Goal: Ask a question: Seek information or help from site administrators or community

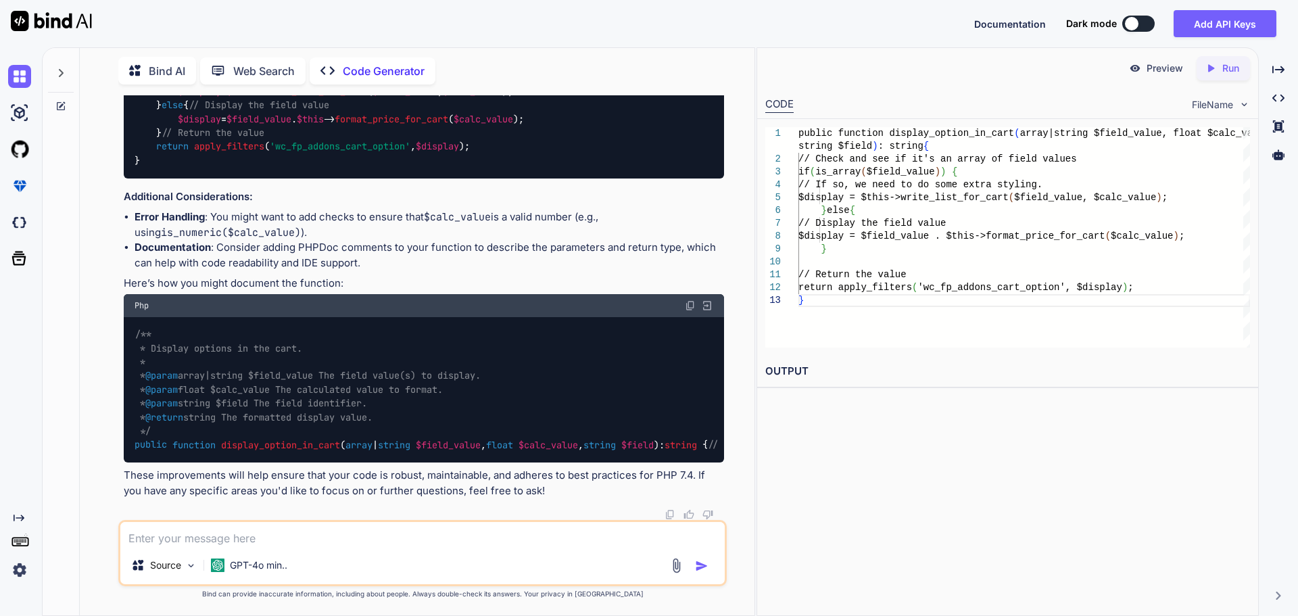
scroll to position [1211, 0]
drag, startPoint x: 385, startPoint y: 463, endPoint x: 454, endPoint y: 468, distance: 69.9
click at [454, 469] on div "Great! Since you're using PHP 7.4, you can take advantage of several features t…" at bounding box center [424, 179] width 601 height 638
drag, startPoint x: 491, startPoint y: 468, endPoint x: 519, endPoint y: 469, distance: 27.7
click at [518, 469] on div "Great! Since you're using PHP 7.4, you can take advantage of several features t…" at bounding box center [424, 179] width 601 height 638
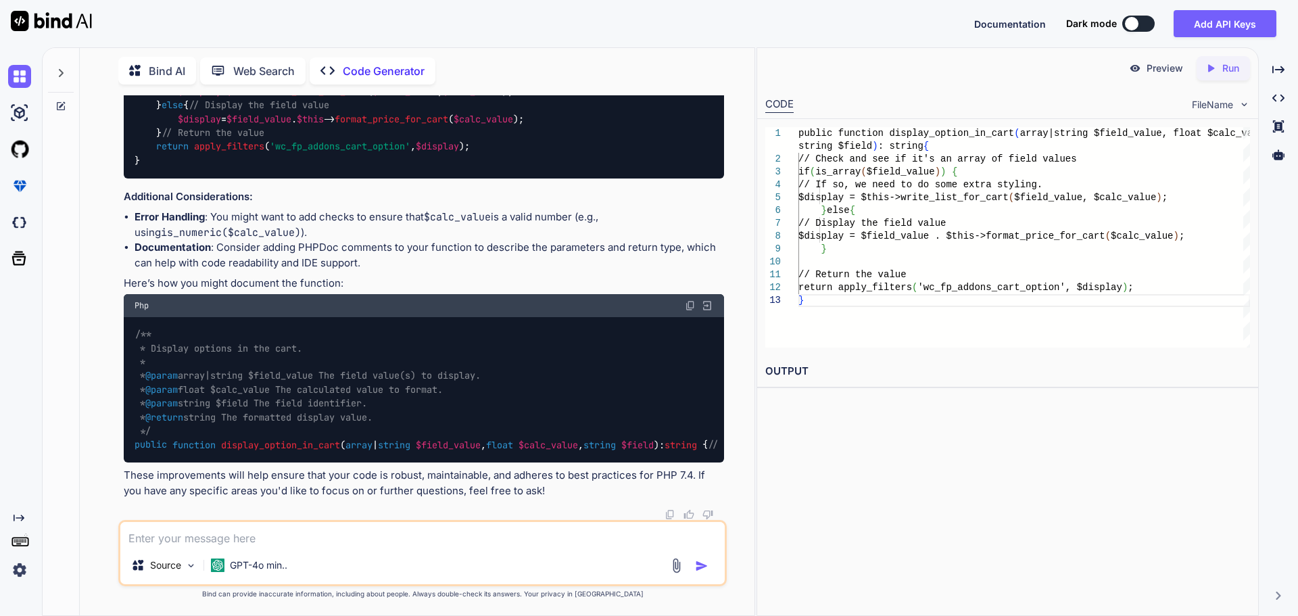
click at [414, 421] on code "/** * Display options in the cart. * * @param array|string $field_value The fie…" at bounding box center [503, 389] width 736 height 124
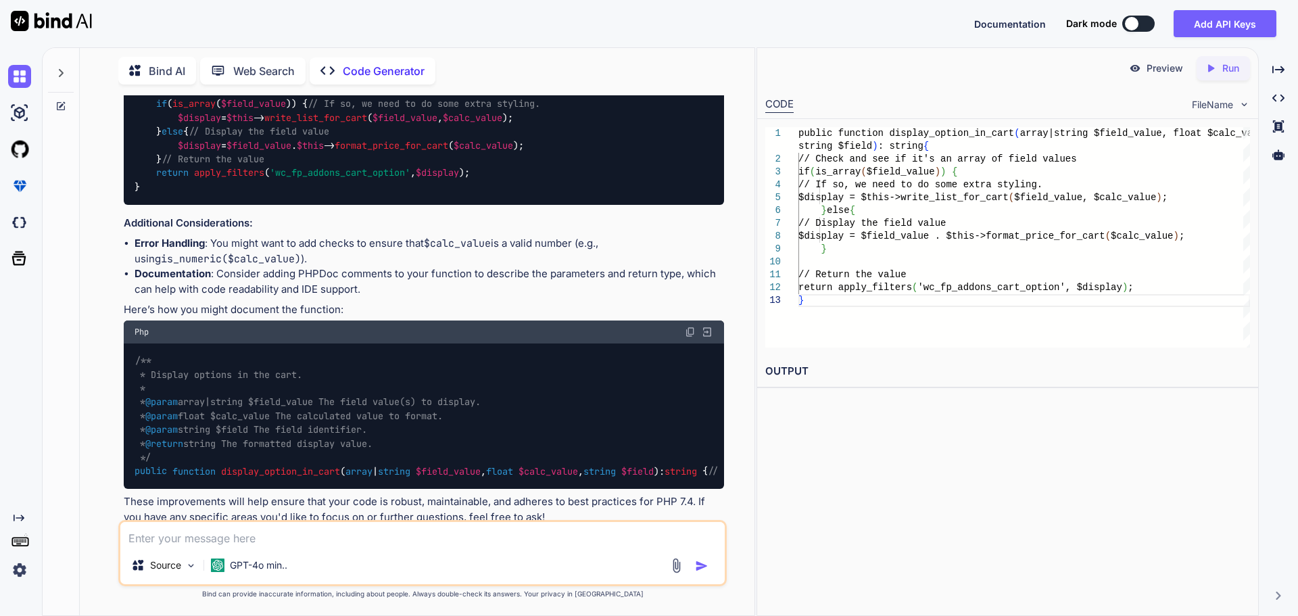
scroll to position [940, 0]
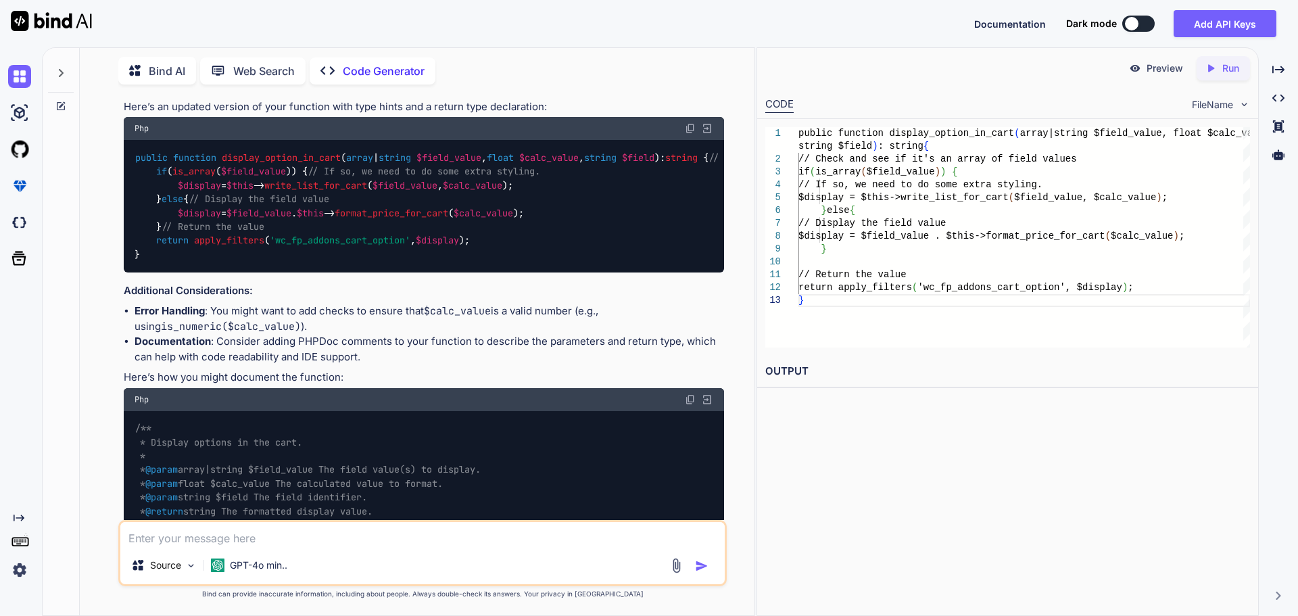
click at [691, 134] on img at bounding box center [690, 128] width 11 height 11
click at [686, 134] on img at bounding box center [690, 128] width 11 height 11
click at [148, 272] on div "public function display_option_in_cart ( array | string $field_value , float $c…" at bounding box center [424, 206] width 601 height 132
click at [688, 134] on img at bounding box center [690, 128] width 11 height 11
click at [206, 272] on div "public function display_option_in_cart ( array | string $field_value , float $c…" at bounding box center [424, 206] width 601 height 132
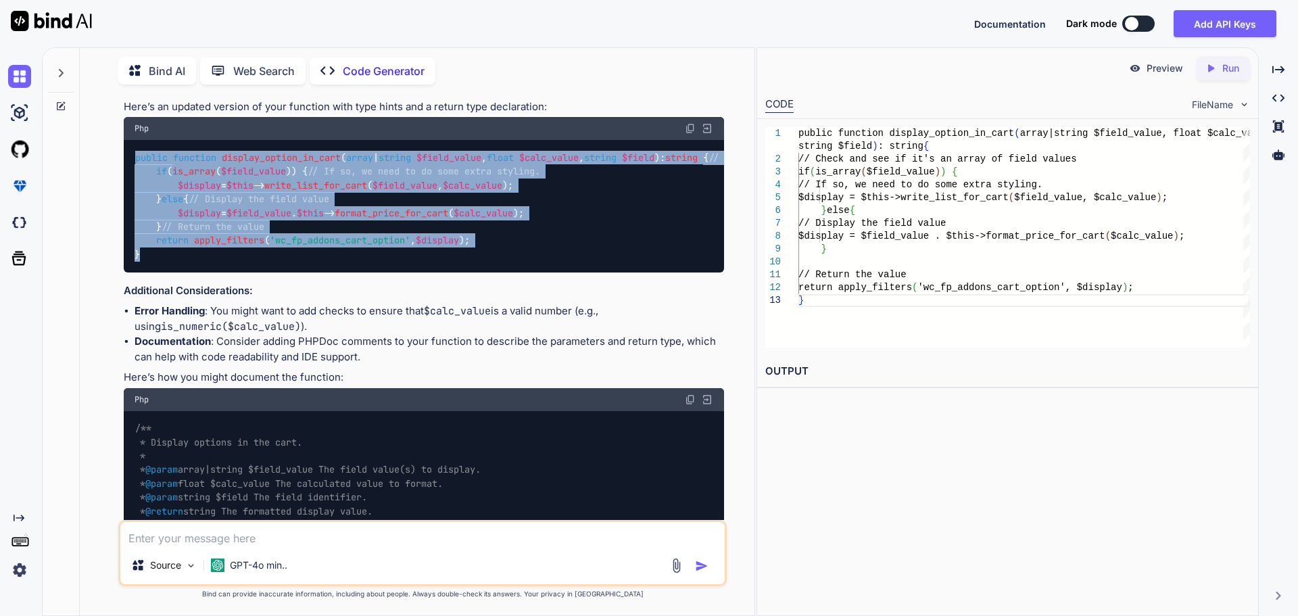
drag, startPoint x: 151, startPoint y: 401, endPoint x: 116, endPoint y: 232, distance: 172.7
click at [116, 232] on div "You is there an error in this code: public function display_option_in_cart( $fi…" at bounding box center [423, 355] width 664 height 520
copy code "public function display_option_in_cart ( array | string $field_value , float $c…"
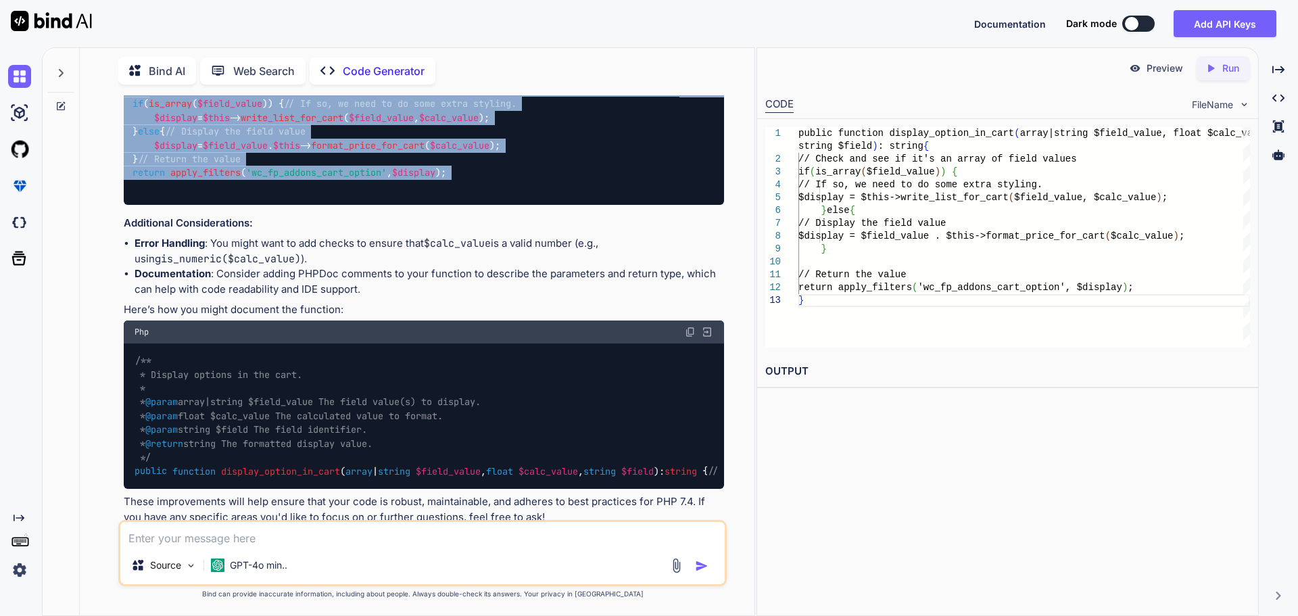
scroll to position [0, 0]
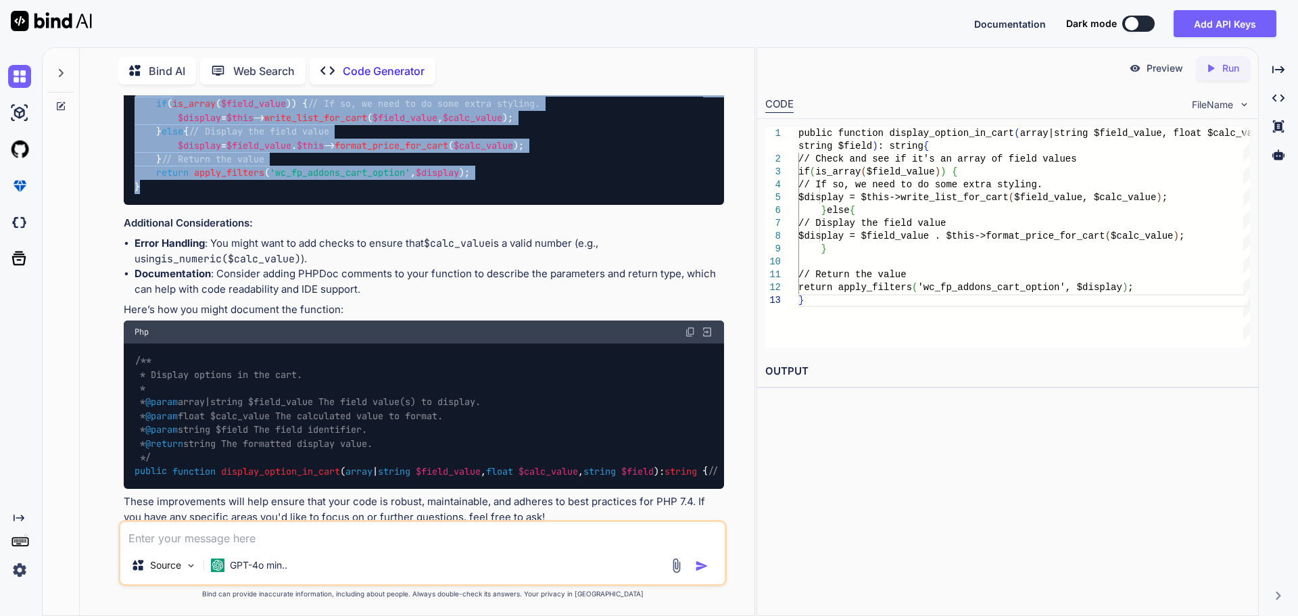
click at [706, 67] on img at bounding box center [707, 61] width 12 height 12
click at [703, 67] on img at bounding box center [707, 61] width 12 height 12
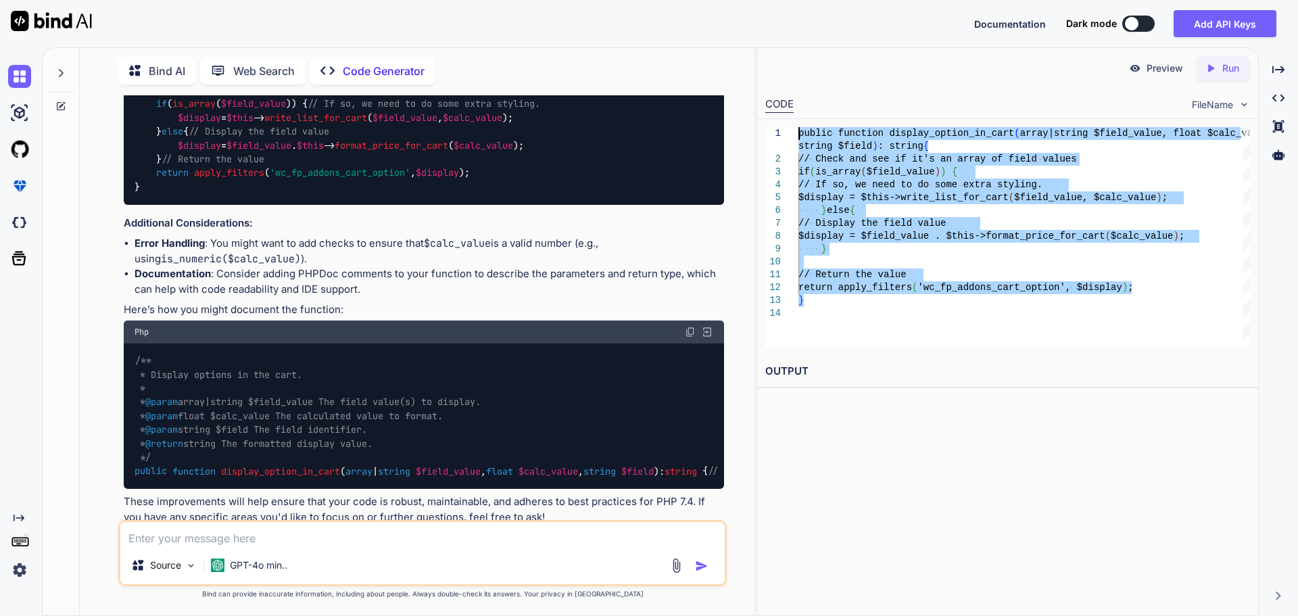
drag, startPoint x: 810, startPoint y: 301, endPoint x: 774, endPoint y: 132, distance: 172.8
click at [799, 132] on div "public function display_option_in_cart ( array|string $field_value, float $calc…" at bounding box center [1025, 237] width 452 height 220
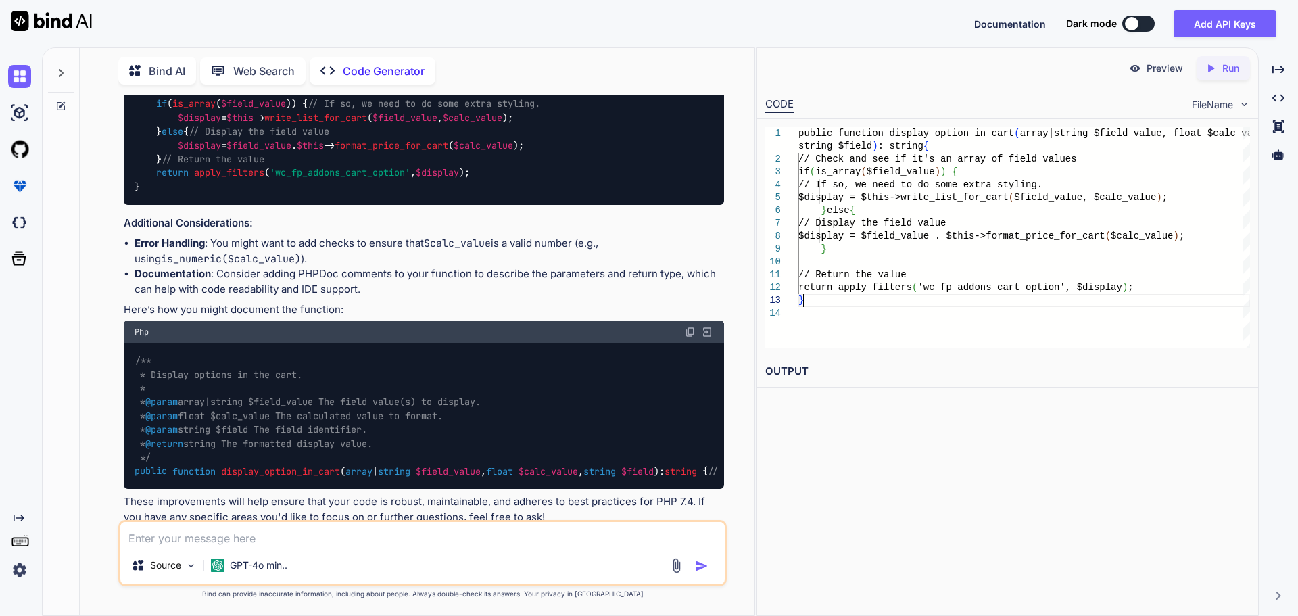
click at [890, 299] on div "public function display_option_in_cart ( array|string $field_value, float $calc…" at bounding box center [1025, 237] width 452 height 220
type textarea "public function display_option_in_cart(array|string $field_value, float $calc_v…"
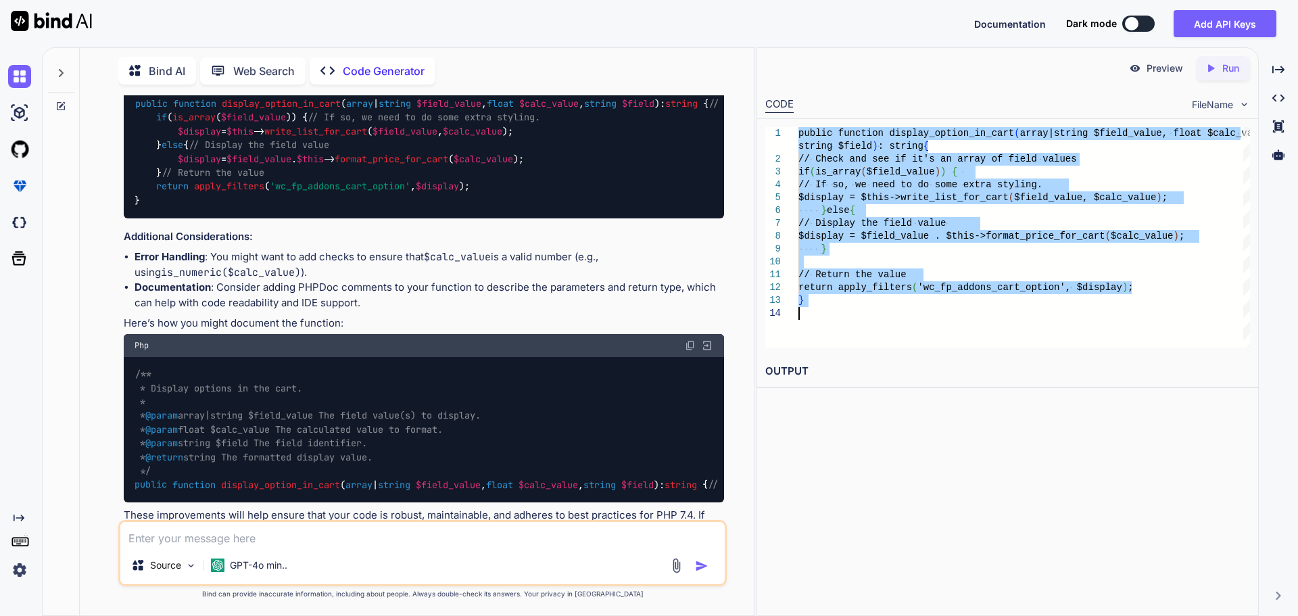
scroll to position [1008, 0]
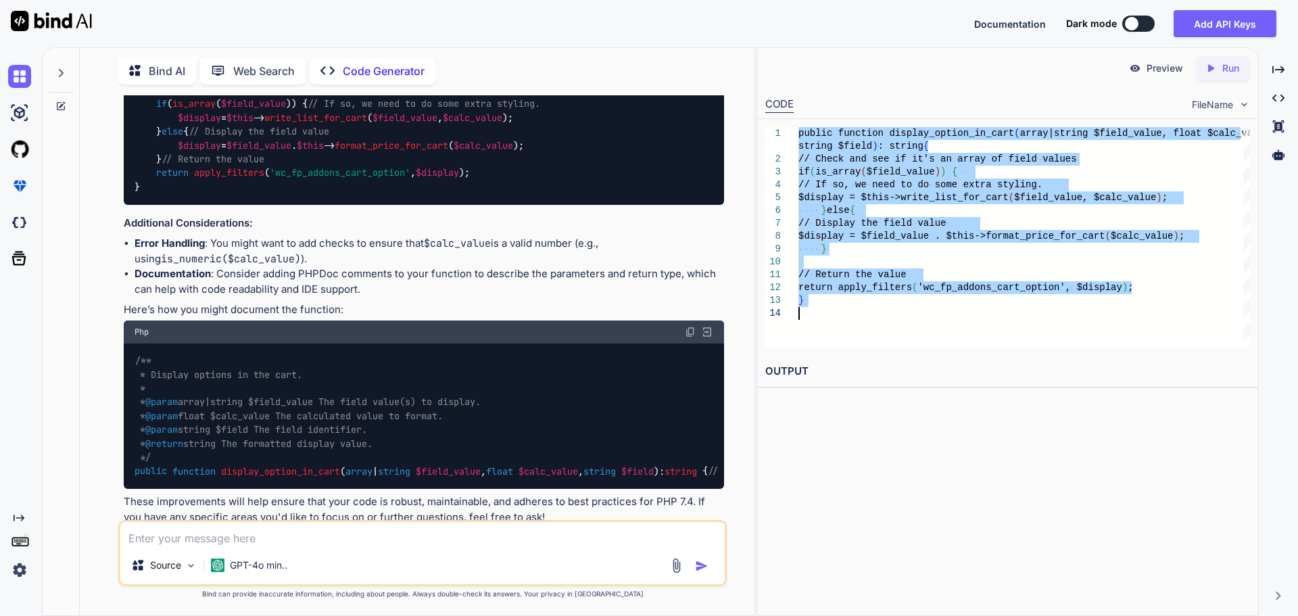
click at [162, 204] on div "public function display_option_in_cart ( array | string $field_value , float $c…" at bounding box center [424, 138] width 601 height 132
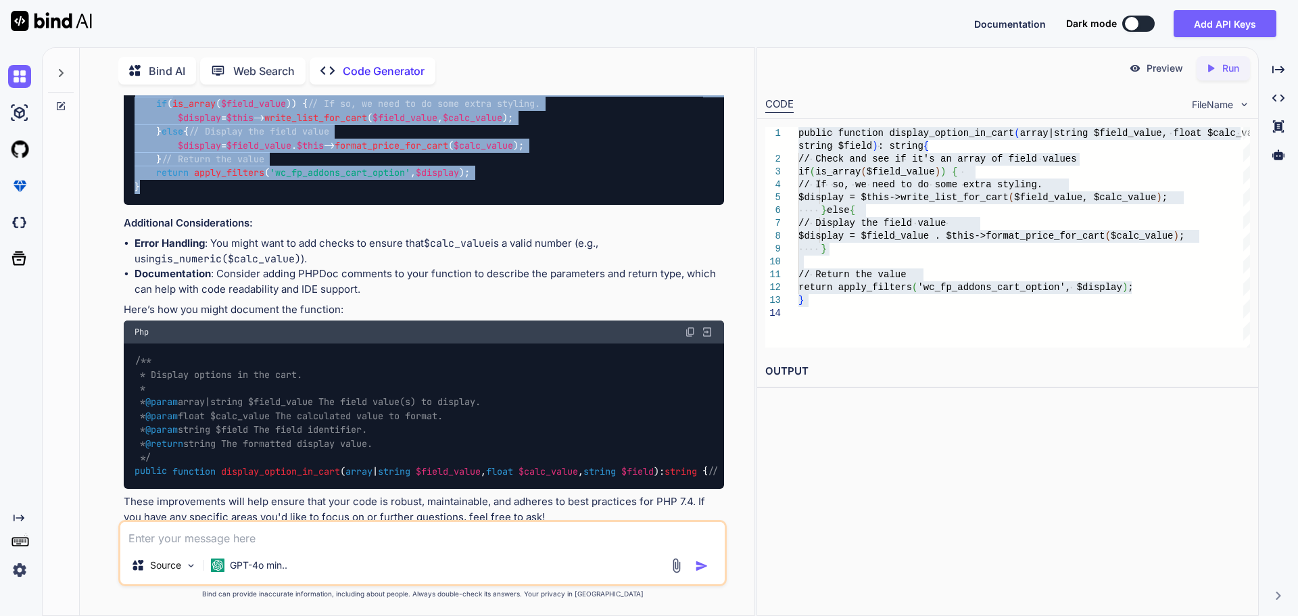
drag, startPoint x: 153, startPoint y: 334, endPoint x: 122, endPoint y: 157, distance: 179.9
click at [122, 157] on div "You is there an error in this code: public function display_option_in_cart( $fi…" at bounding box center [424, 307] width 606 height 425
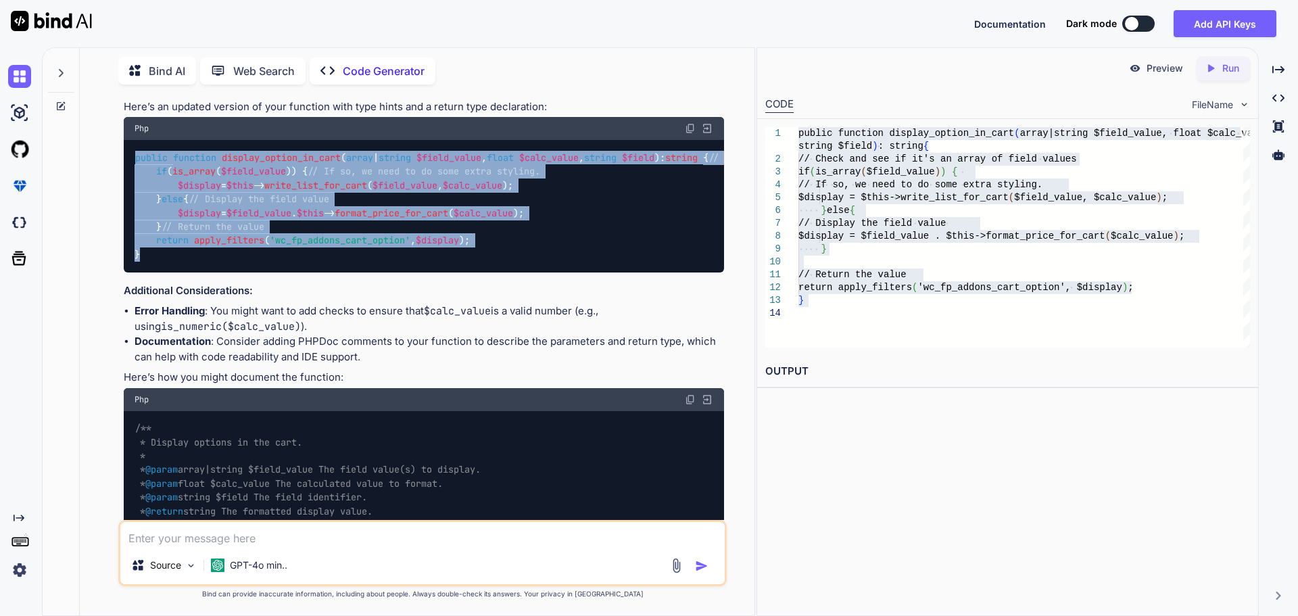
click at [686, 134] on img at bounding box center [690, 128] width 11 height 11
click at [693, 134] on img at bounding box center [690, 128] width 11 height 11
click at [487, 272] on div "public function display_option_in_cart ( array | string $field_value , float $c…" at bounding box center [424, 206] width 601 height 132
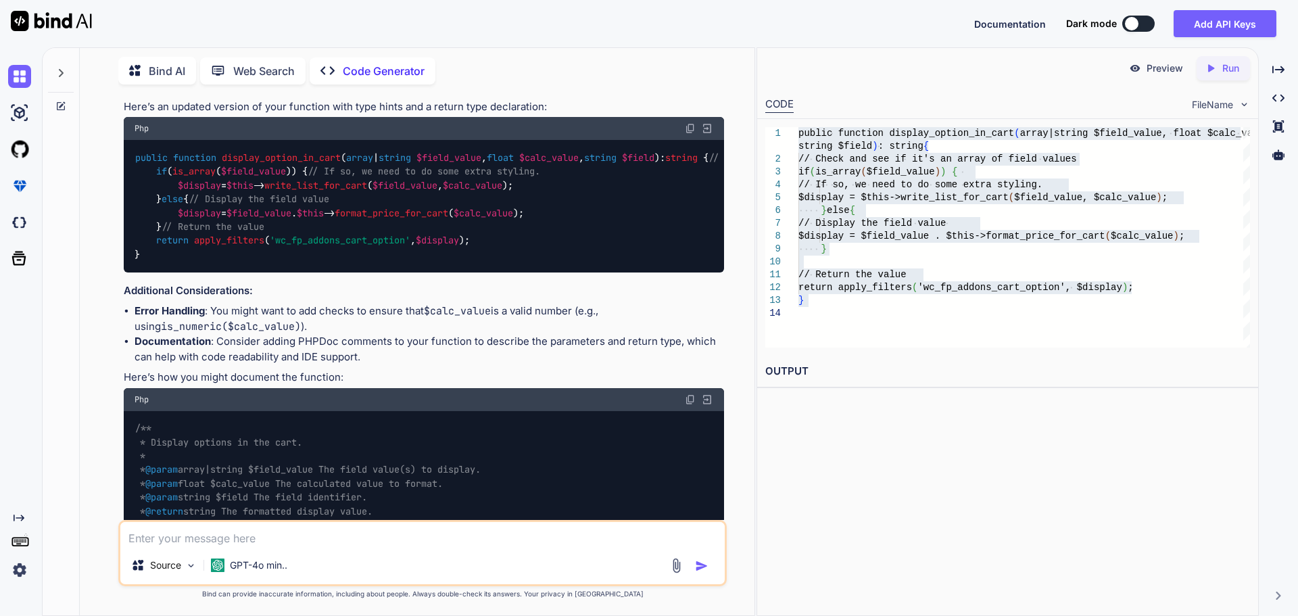
click at [187, 272] on div "public function display_option_in_cart ( array | string $field_value , float $c…" at bounding box center [424, 206] width 601 height 132
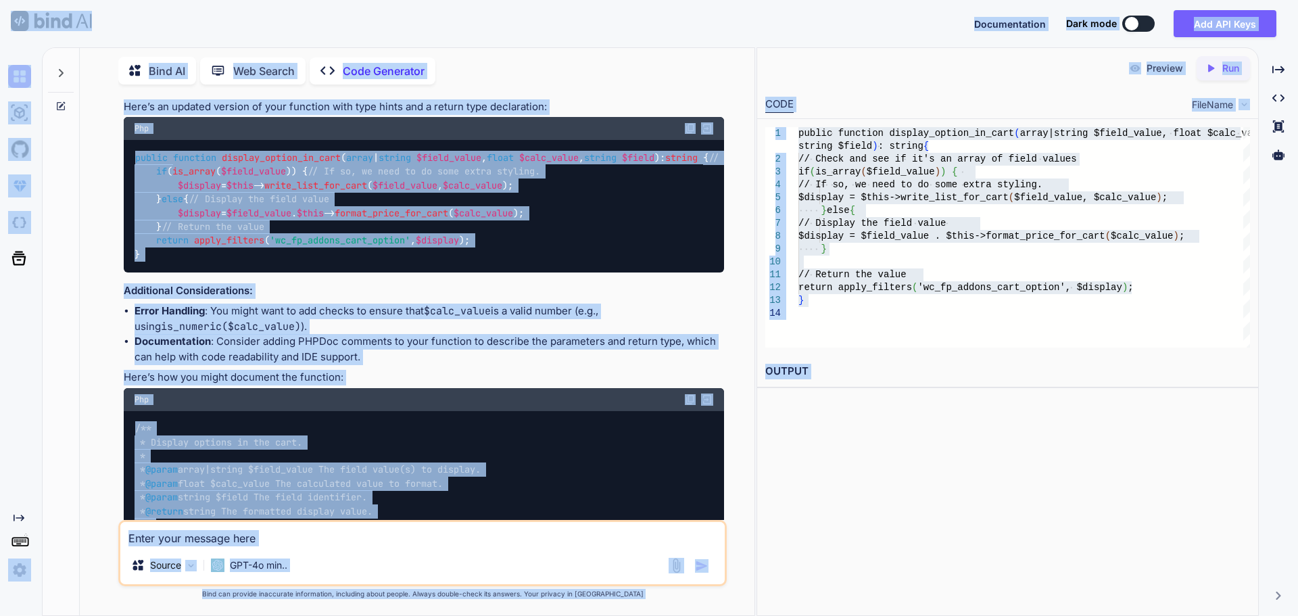
click at [191, 272] on div "public function display_option_in_cart ( array | string $field_value , float $c…" at bounding box center [424, 206] width 601 height 132
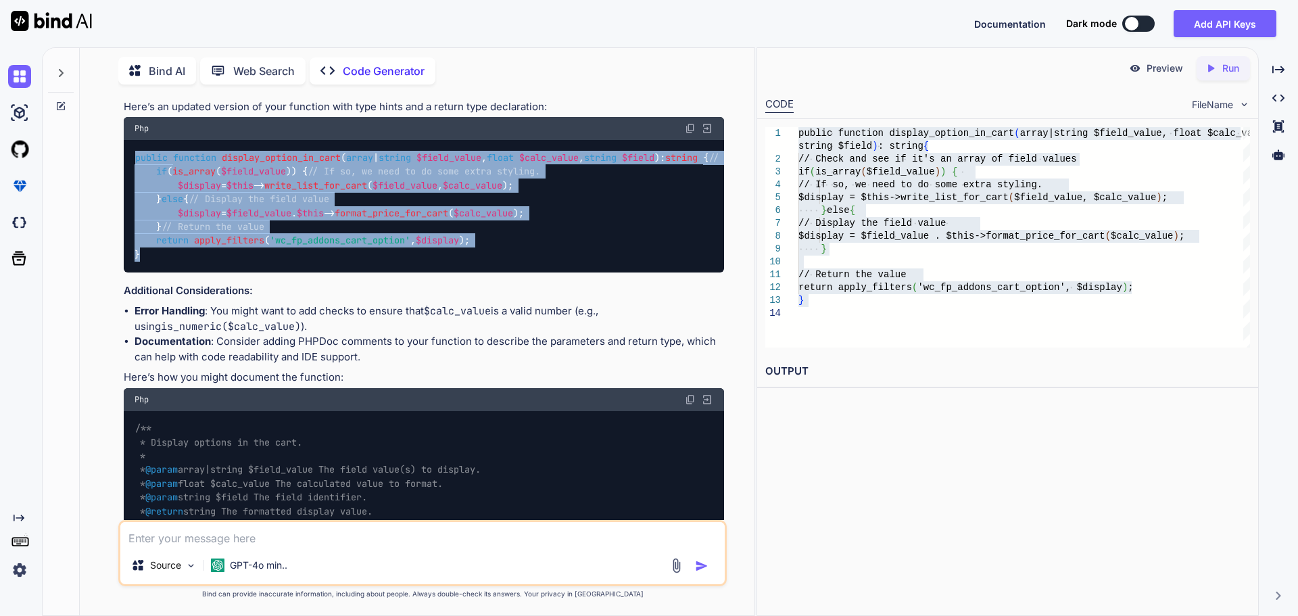
drag, startPoint x: 151, startPoint y: 403, endPoint x: 129, endPoint y: 233, distance: 171.2
click at [129, 233] on div "public function display_option_in_cart ( array | string $field_value , float $c…" at bounding box center [424, 206] width 601 height 132
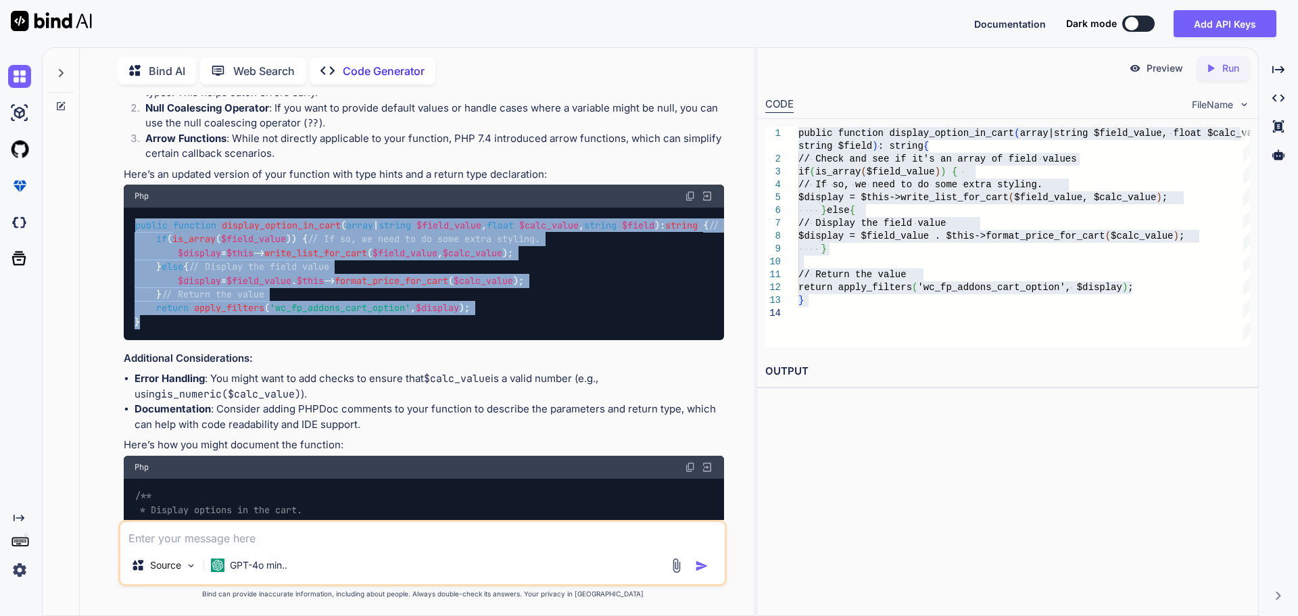
copy code "public function display_option_in_cart ( array | string $field_value , float $c…"
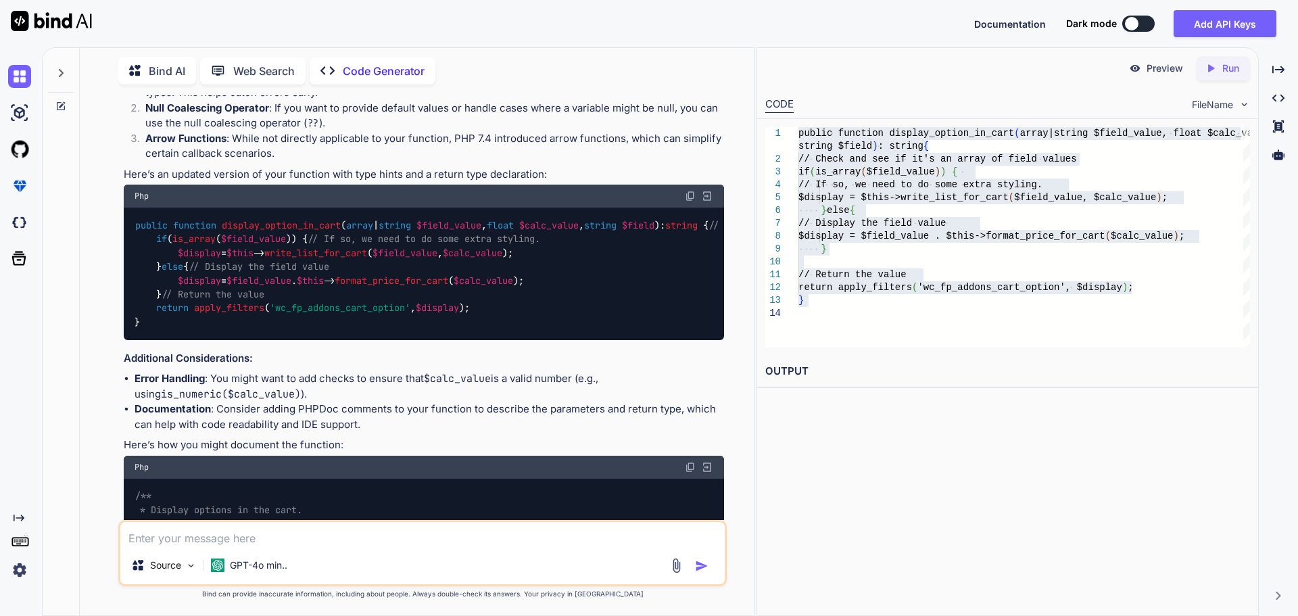
click at [291, 540] on textarea at bounding box center [422, 534] width 605 height 24
type textarea "j"
type textarea "x"
type textarea "je"
type textarea "x"
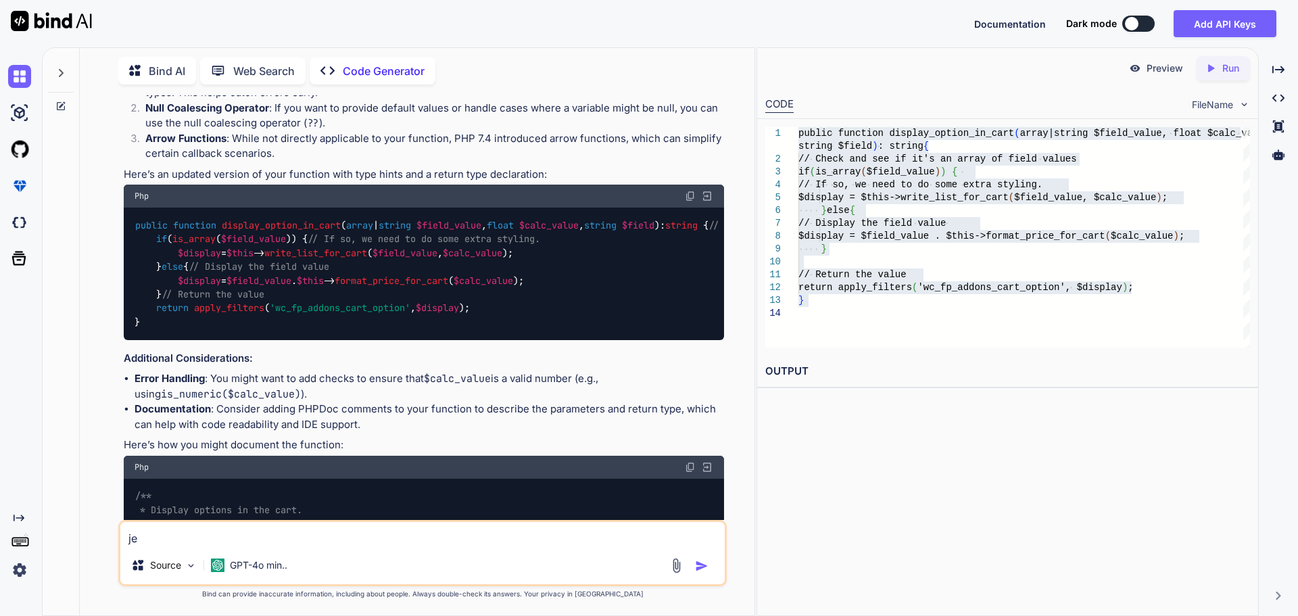
type textarea "jeg"
type textarea "x"
type textarea "jeg"
type textarea "x"
type textarea "jeg f"
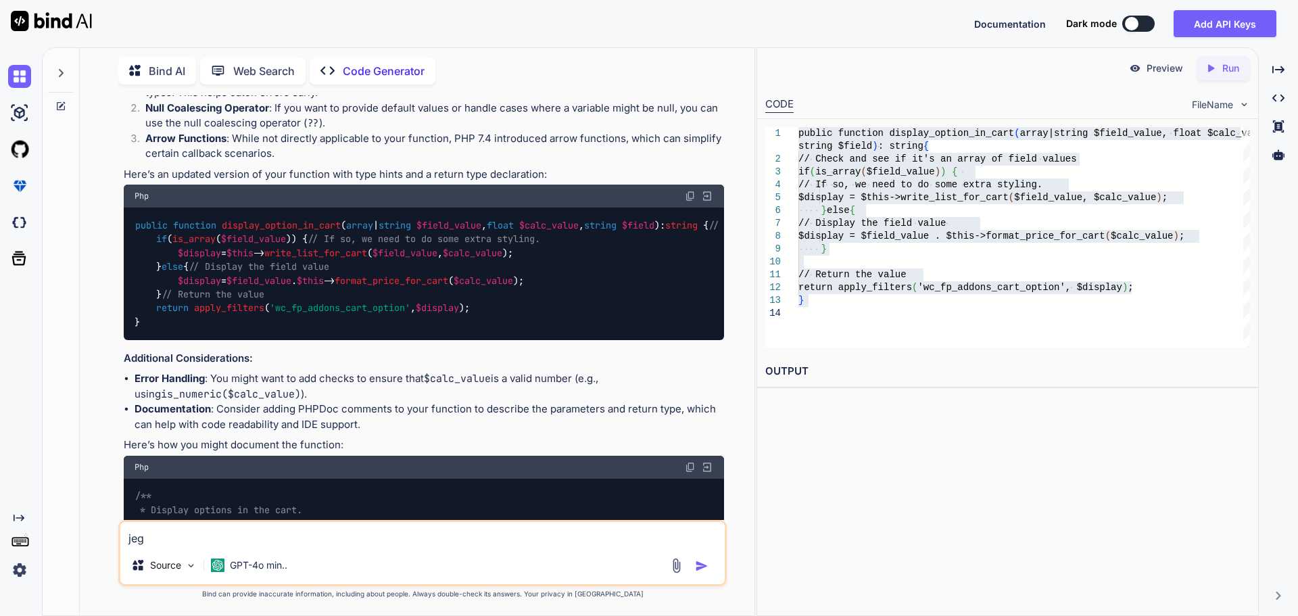
type textarea "x"
type textarea "jeg få"
type textarea "x"
type textarea "jeg får"
type textarea "x"
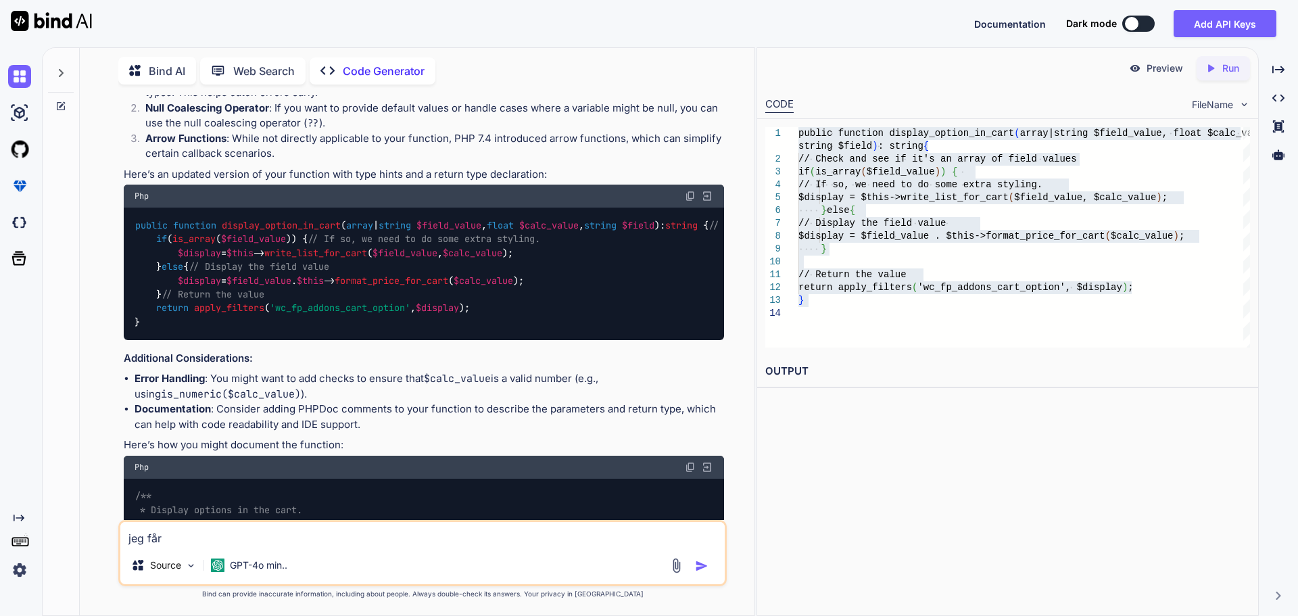
type textarea "jeg får"
type textarea "x"
type textarea "jeg får d"
type textarea "x"
type textarea "jeg får de"
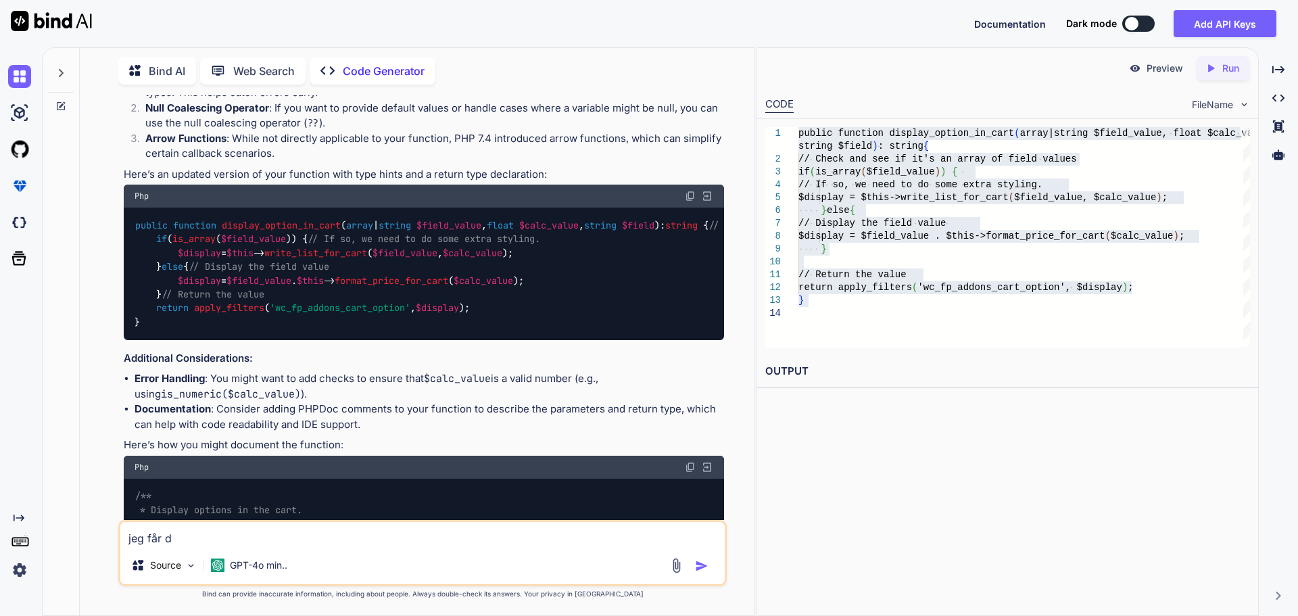
type textarea "x"
type textarea "jeg får den"
type textarea "x"
type textarea "jeg får denn"
type textarea "x"
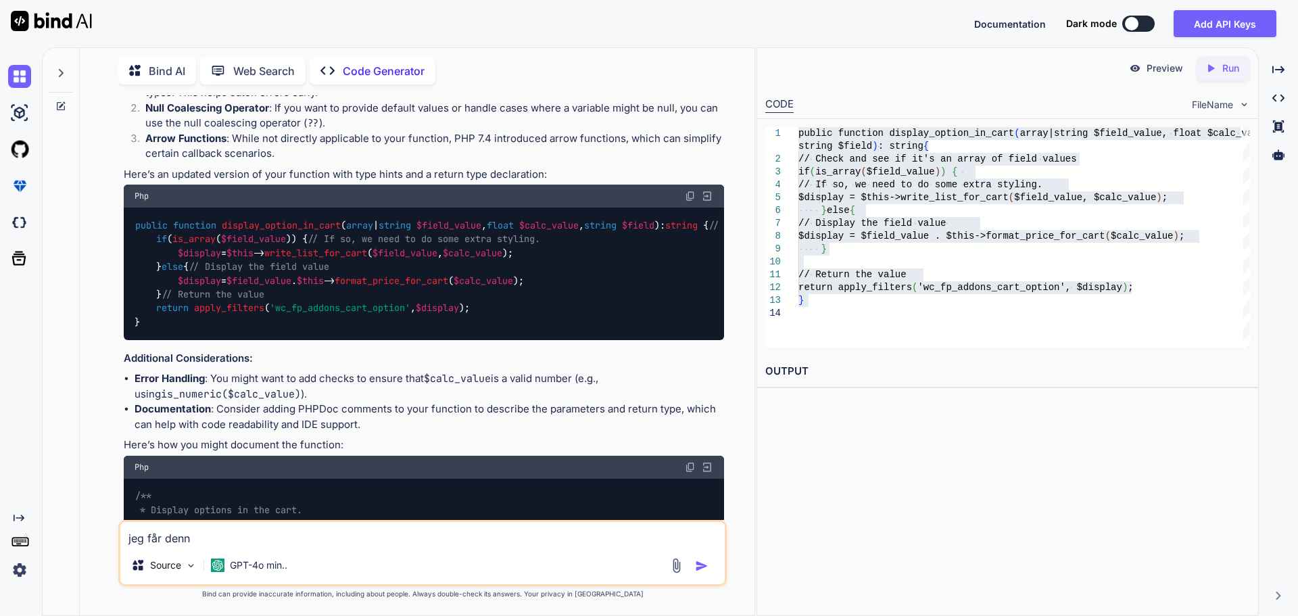
type textarea "jeg får denne"
type textarea "x"
type textarea "jeg får denne"
type textarea "x"
type textarea "jeg får denne f"
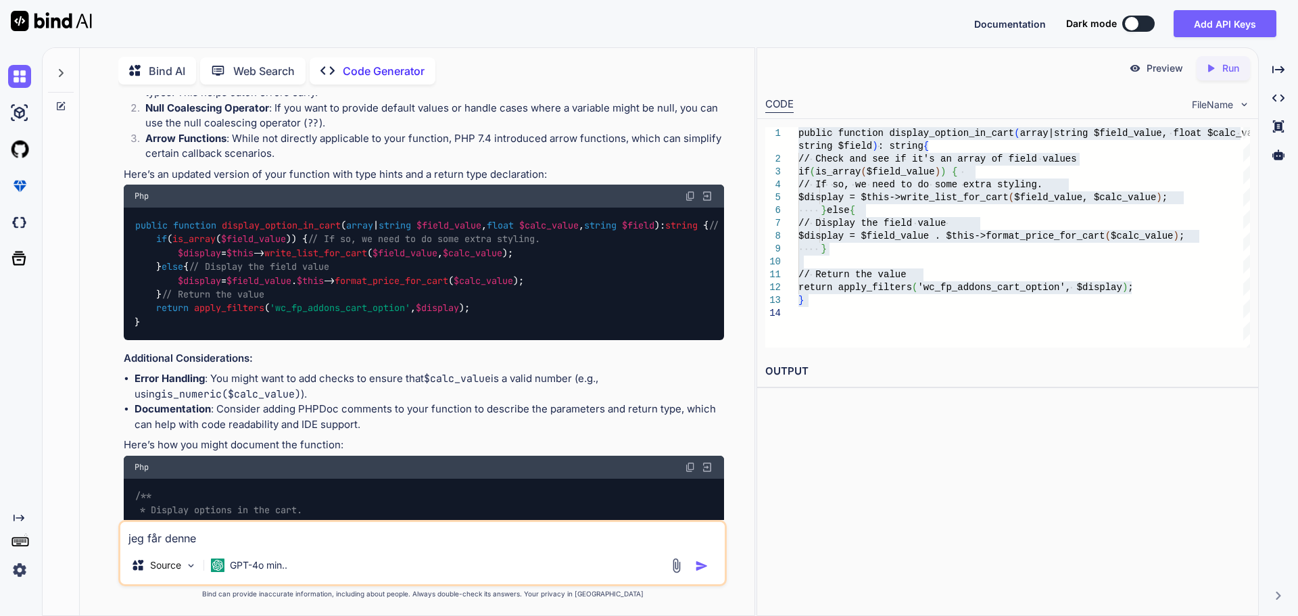
type textarea "x"
type textarea "jeg får [PERSON_NAME]"
type textarea "x"
type textarea "jeg får denne f"
type textarea "x"
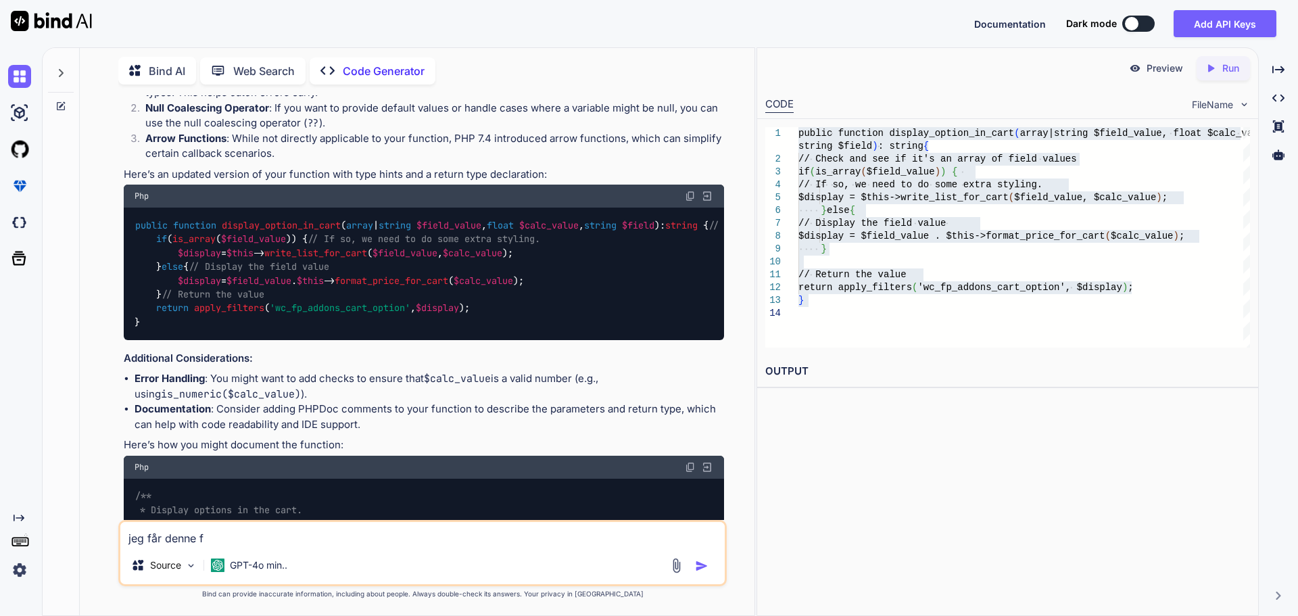
type textarea "jeg får denne"
type textarea "x"
type textarea "jeg får denne"
type textarea "x"
type textarea "jeg får denn"
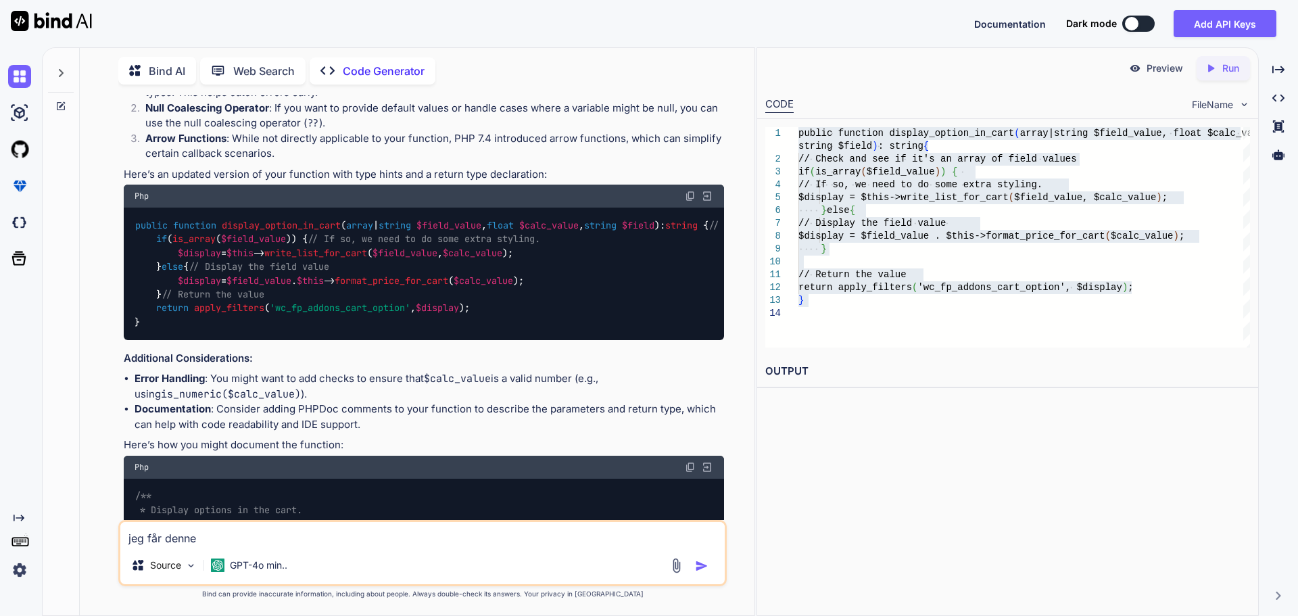
type textarea "x"
type textarea "jeg får den"
type textarea "x"
type textarea "jeg får de"
type textarea "x"
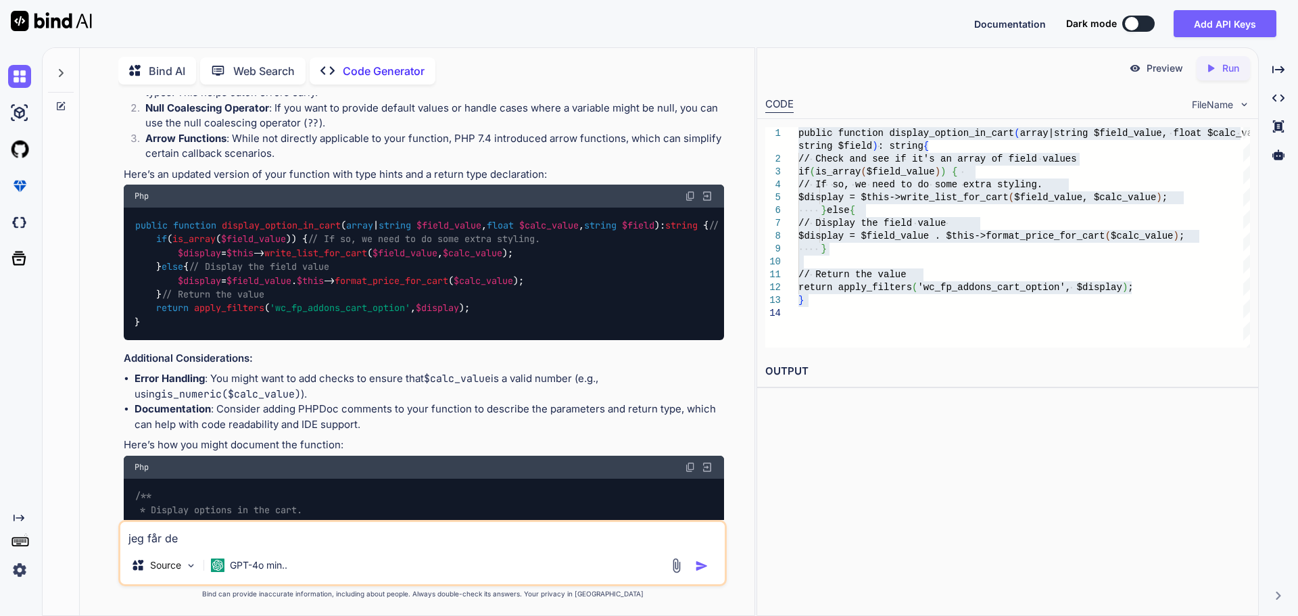
type textarea "jeg får d"
type textarea "x"
type textarea "jeg får"
type textarea "x"
type textarea "jeg får"
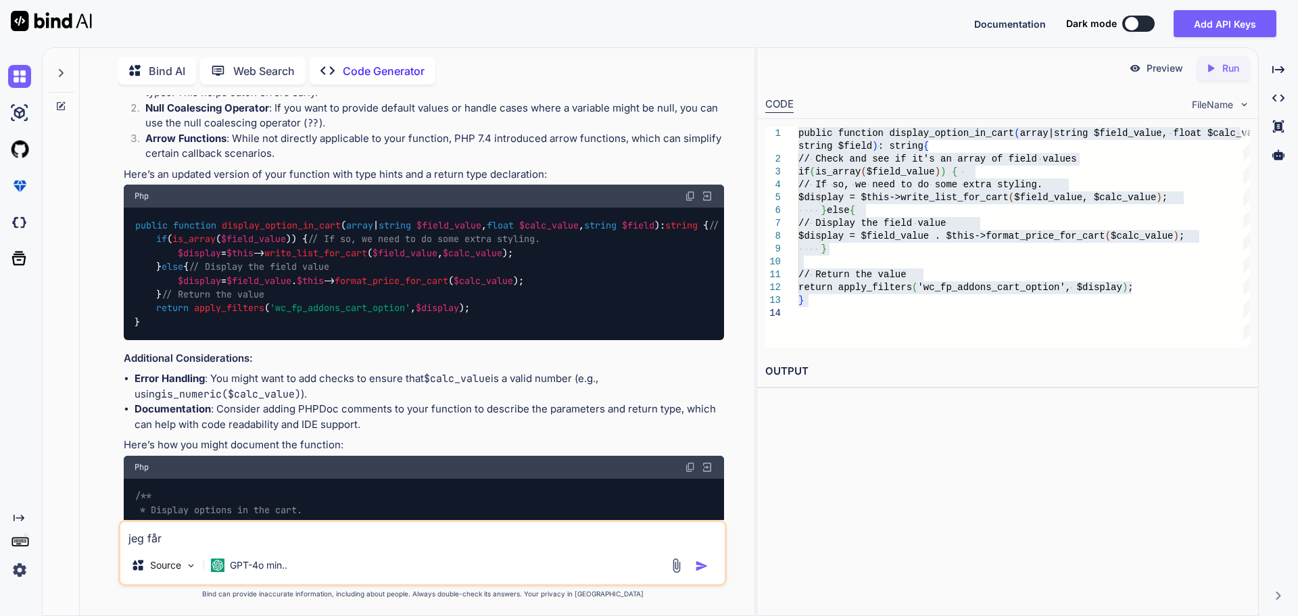
type textarea "x"
type textarea "jeg få"
type textarea "x"
type textarea "jeg f"
type textarea "x"
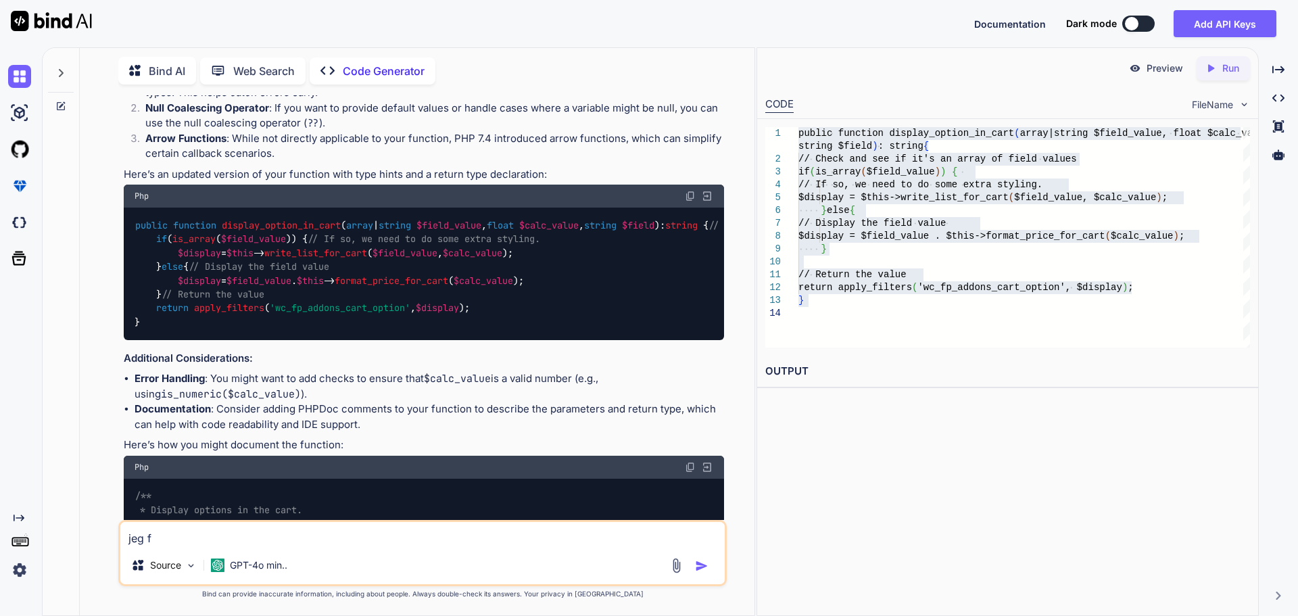
type textarea "jeg"
type textarea "x"
type textarea "jeg"
type textarea "x"
type textarea "je"
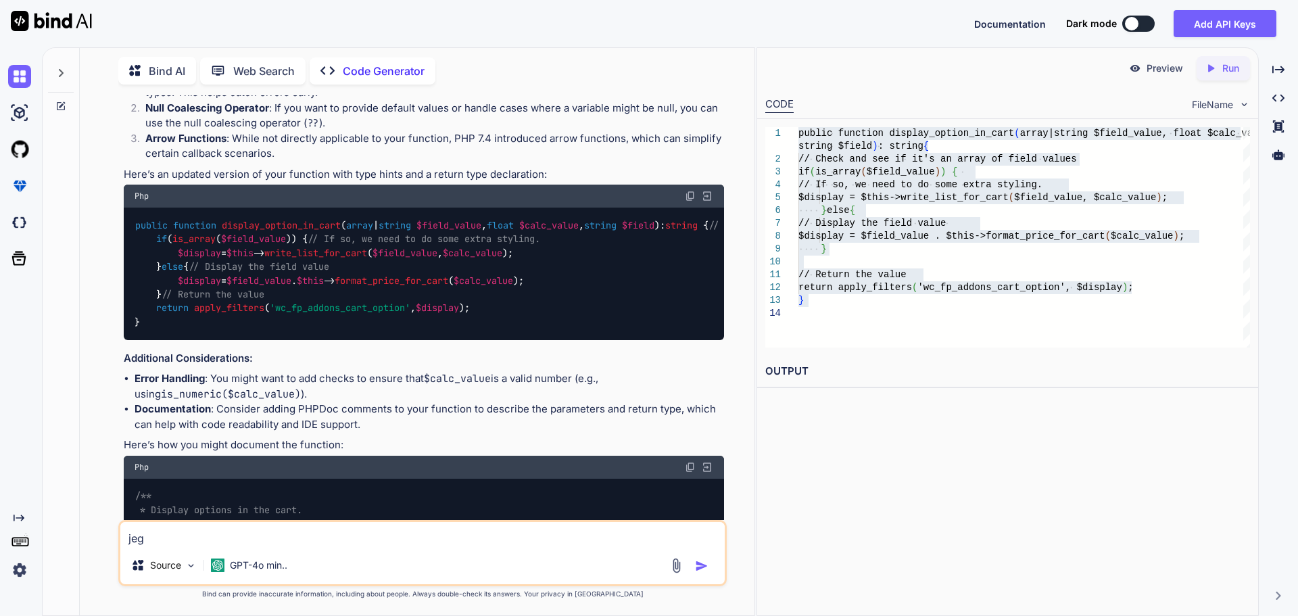
type textarea "x"
type textarea "j"
type textarea "x"
type textarea "i"
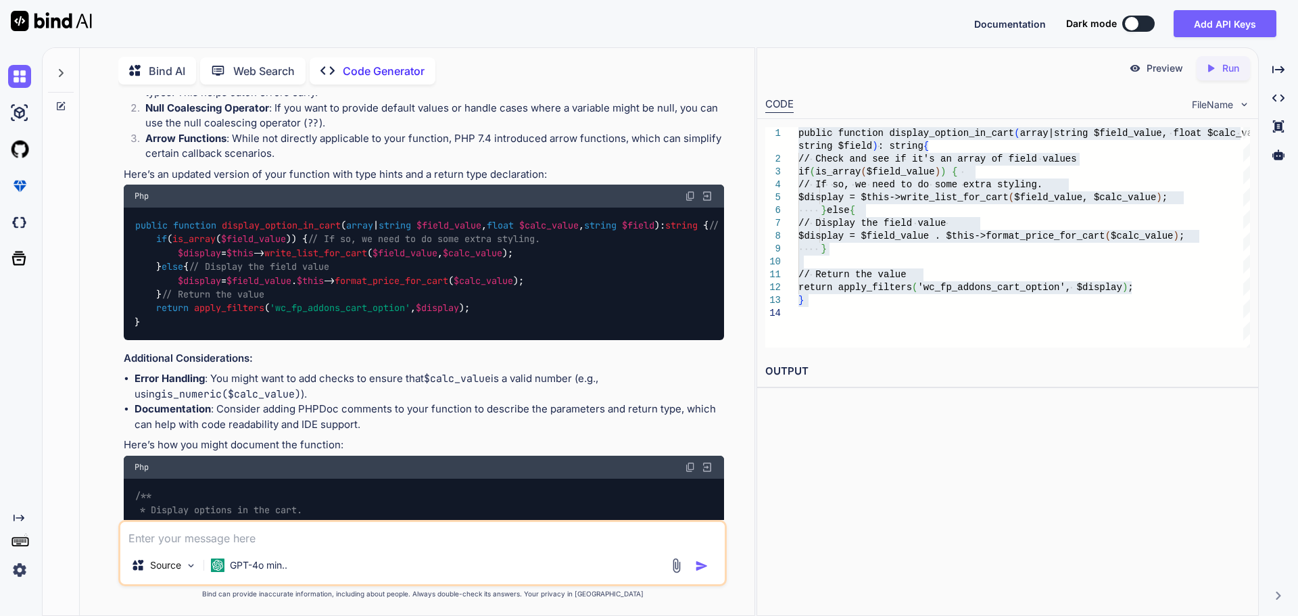
type textarea "x"
type textarea "i"
type textarea "x"
type textarea "i g"
type textarea "x"
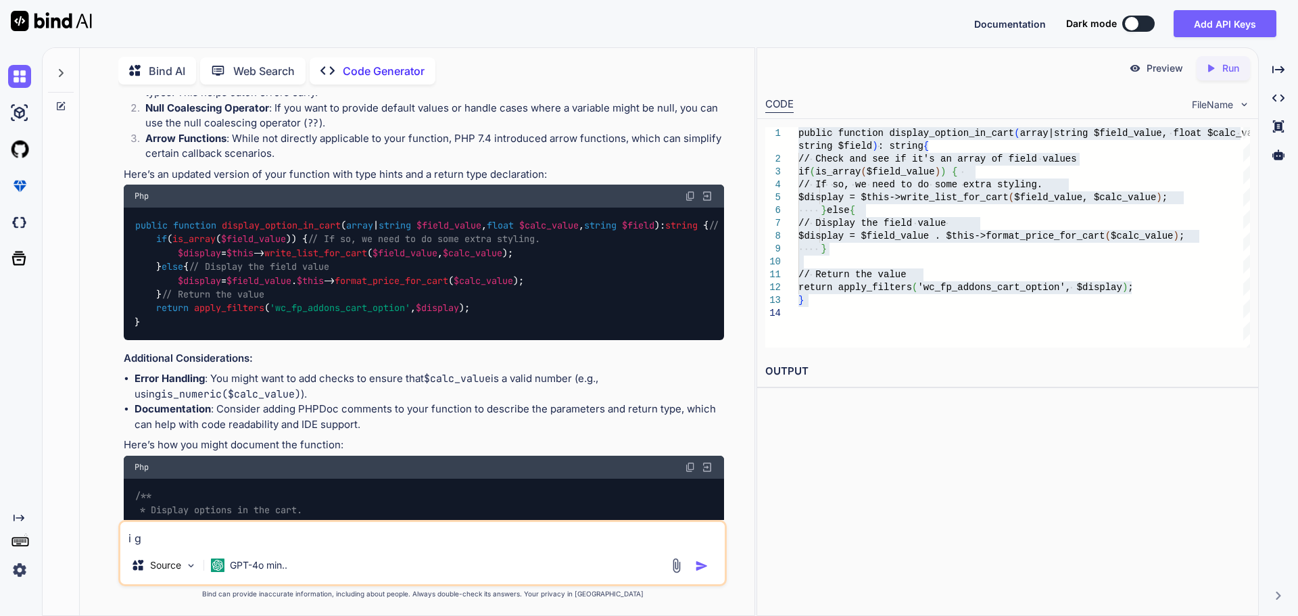
type textarea "i ge"
type textarea "x"
type textarea "i get"
type textarea "x"
type textarea "i get"
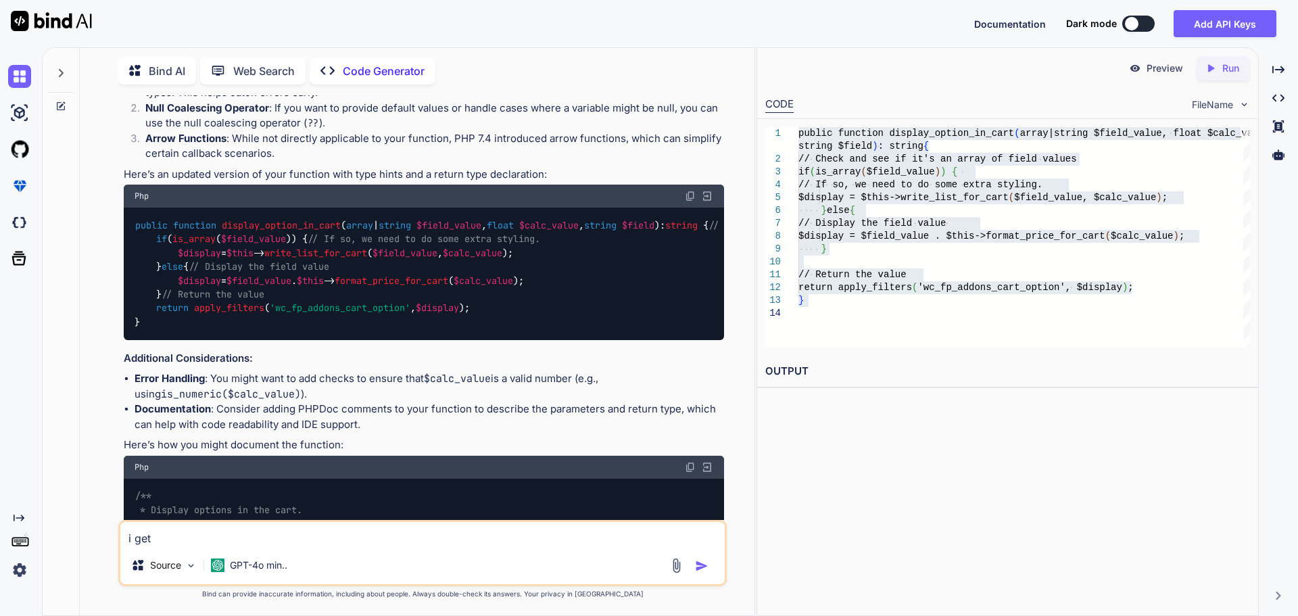
type textarea "x"
type textarea "i get t"
type textarea "x"
type textarea "i get th"
type textarea "x"
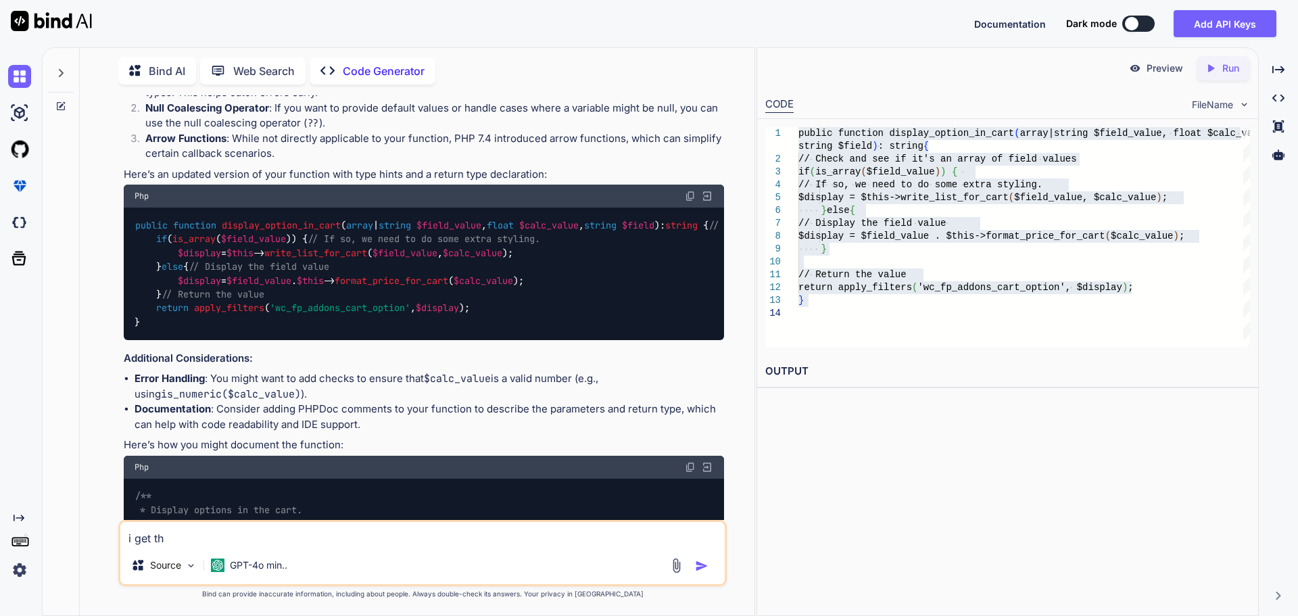
type textarea "i get thi"
type textarea "x"
type textarea "i get this"
type textarea "x"
type textarea "i get this"
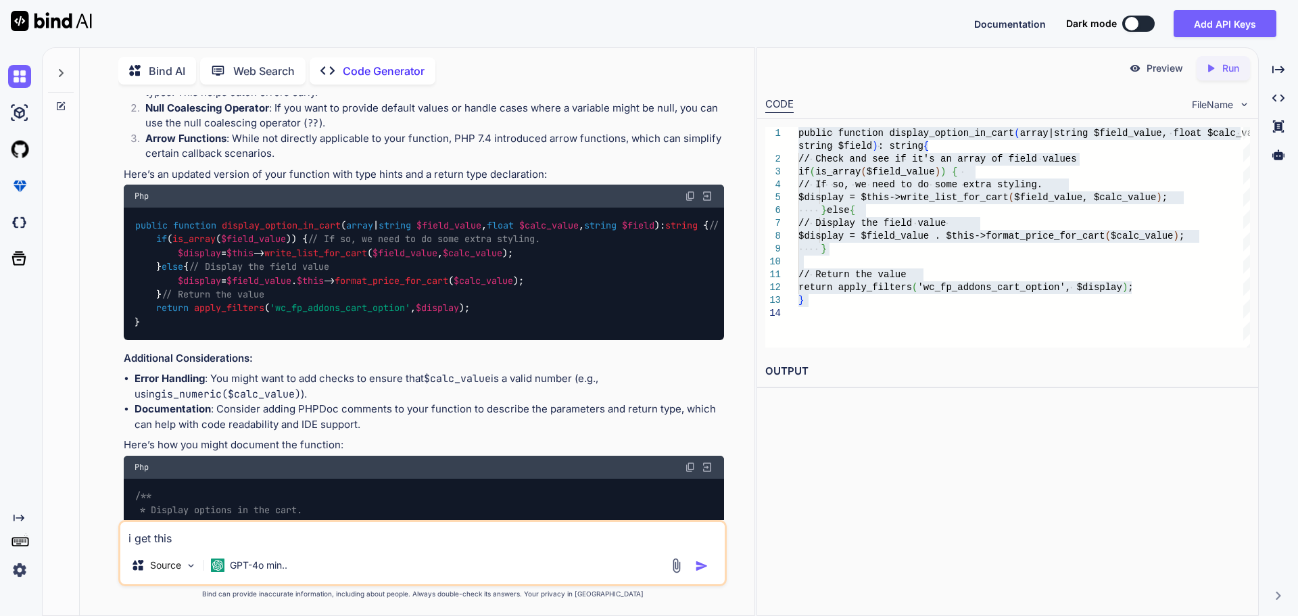
type textarea "x"
type textarea "i get this e"
type textarea "x"
type textarea "i get this er"
type textarea "x"
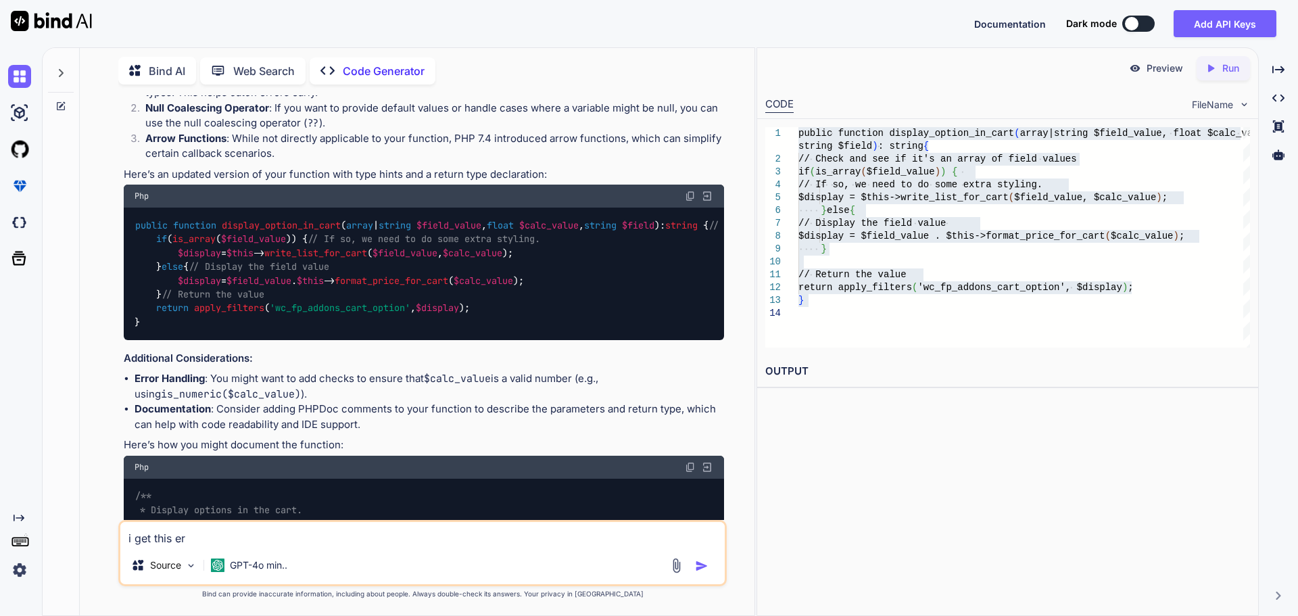
type textarea "i get this err"
type textarea "x"
type textarea "i get this erro"
type textarea "x"
type textarea "i get this error"
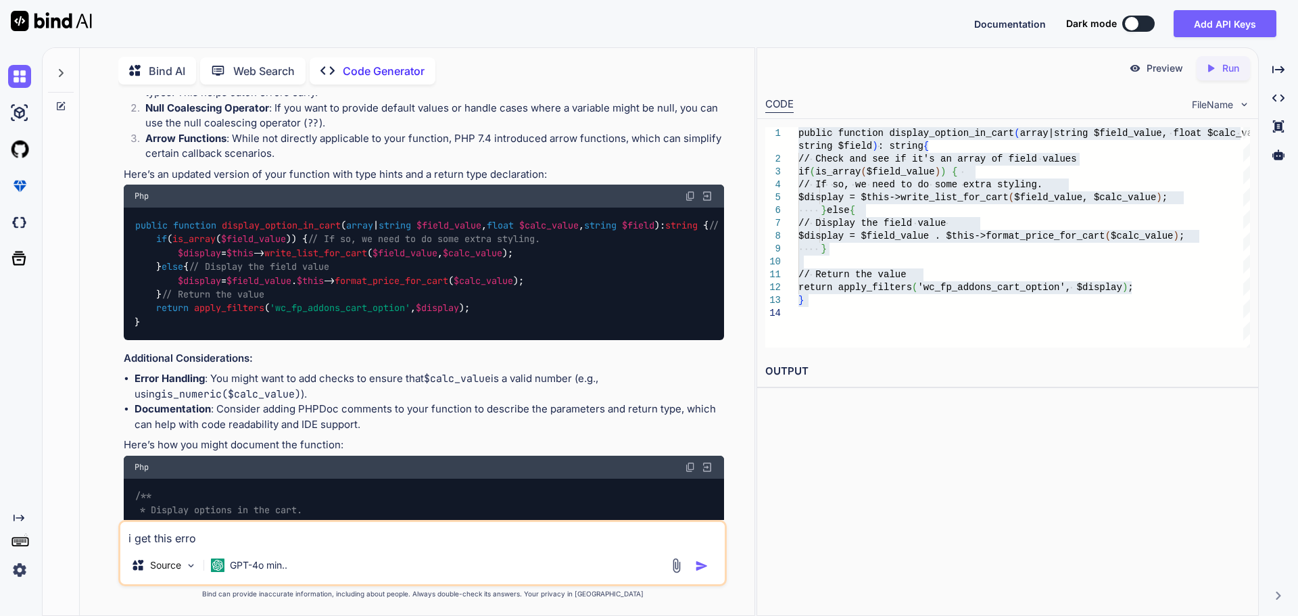
type textarea "x"
type textarea "i get this error"
type textarea "x"
type textarea "i get this error m"
type textarea "x"
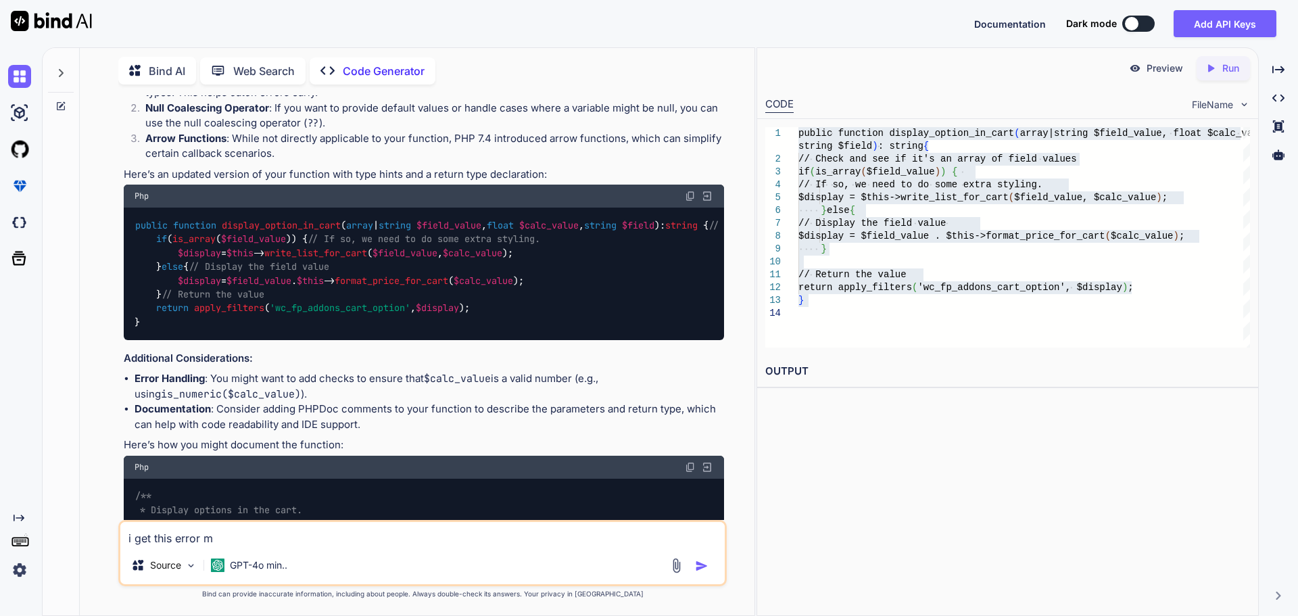
type textarea "i get this error me"
type textarea "x"
type textarea "i get this error mes"
type textarea "x"
type textarea "i get this error mess"
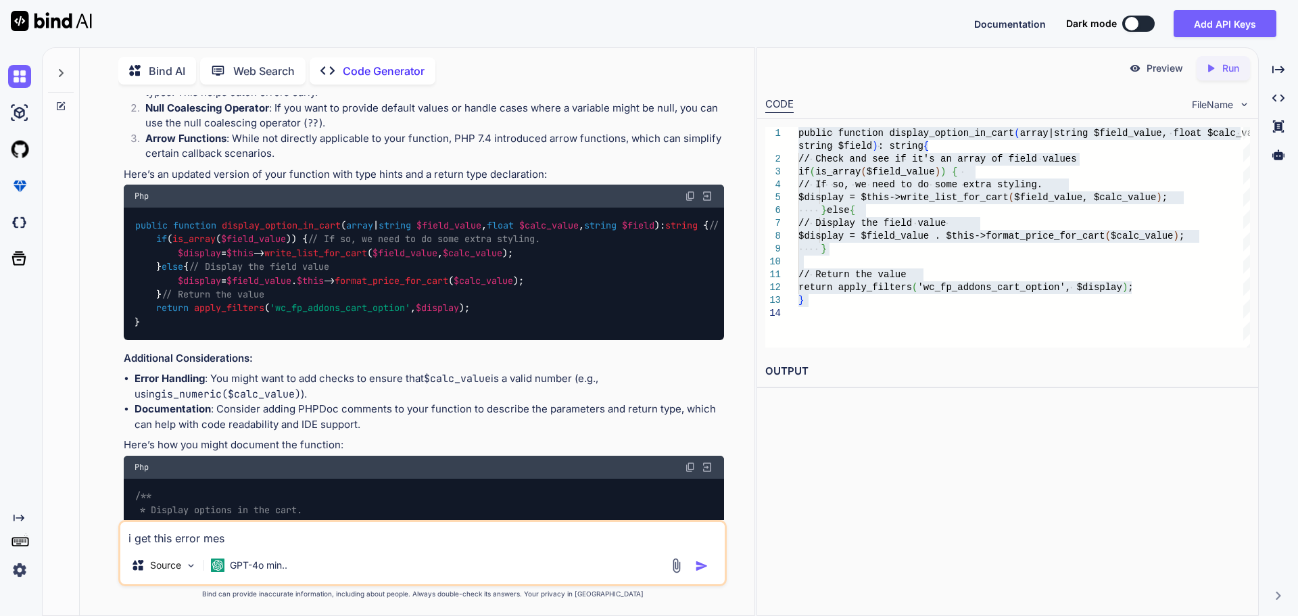
type textarea "x"
type textarea "i get this error messa"
type textarea "x"
type textarea "i get this error messag"
type textarea "x"
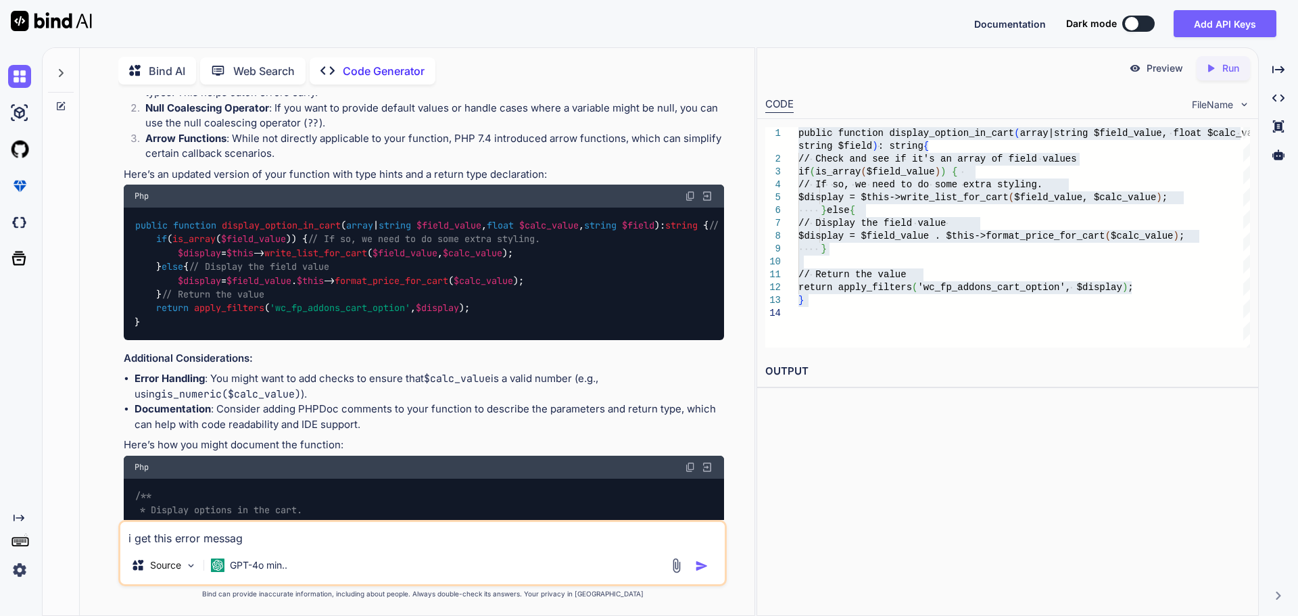
type textarea "i get this error message"
type textarea "x"
type textarea "i get this error message:"
type textarea "x"
type textarea "i get this error message:"
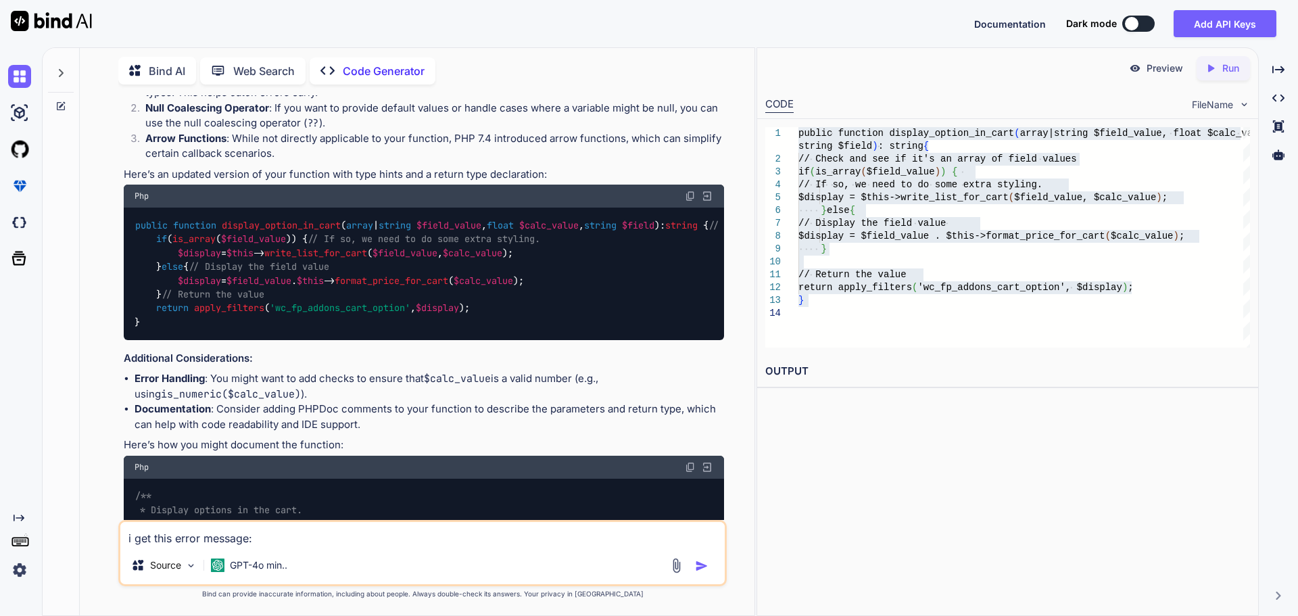
type textarea "x"
paste textarea "Parse error: syntax error, unexpected '|', expecting variable (T_VARIABLE) in /…"
type textarea "i get this error message: Parse error: syntax error, unexpected '|', expecting …"
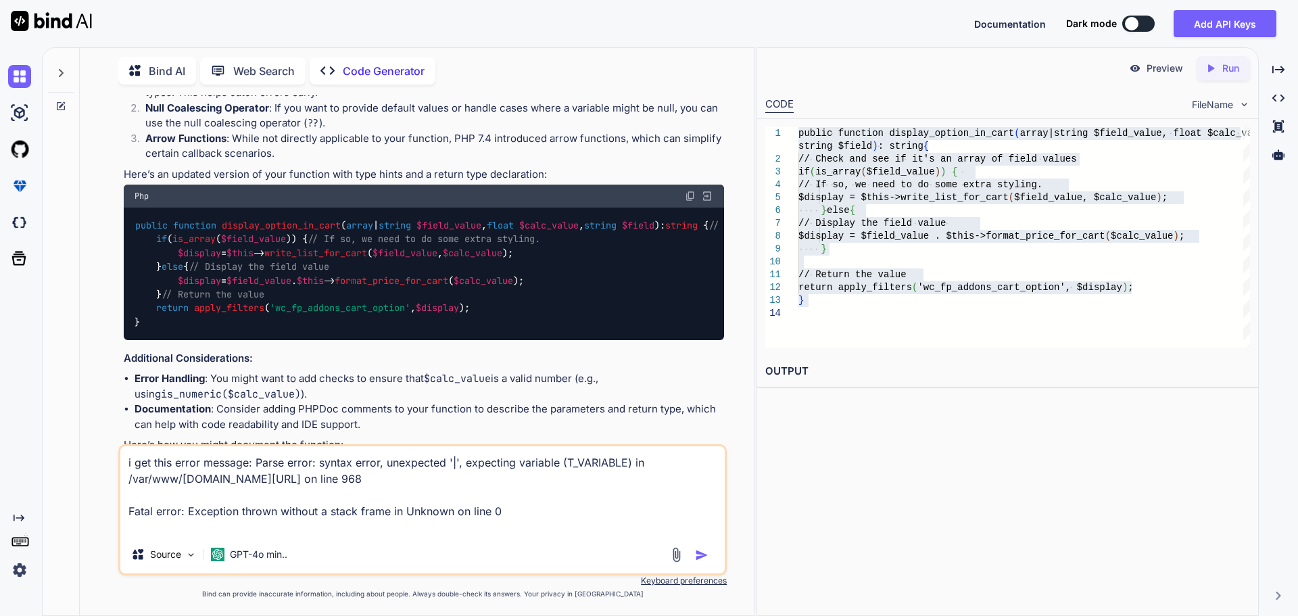
type textarea "x"
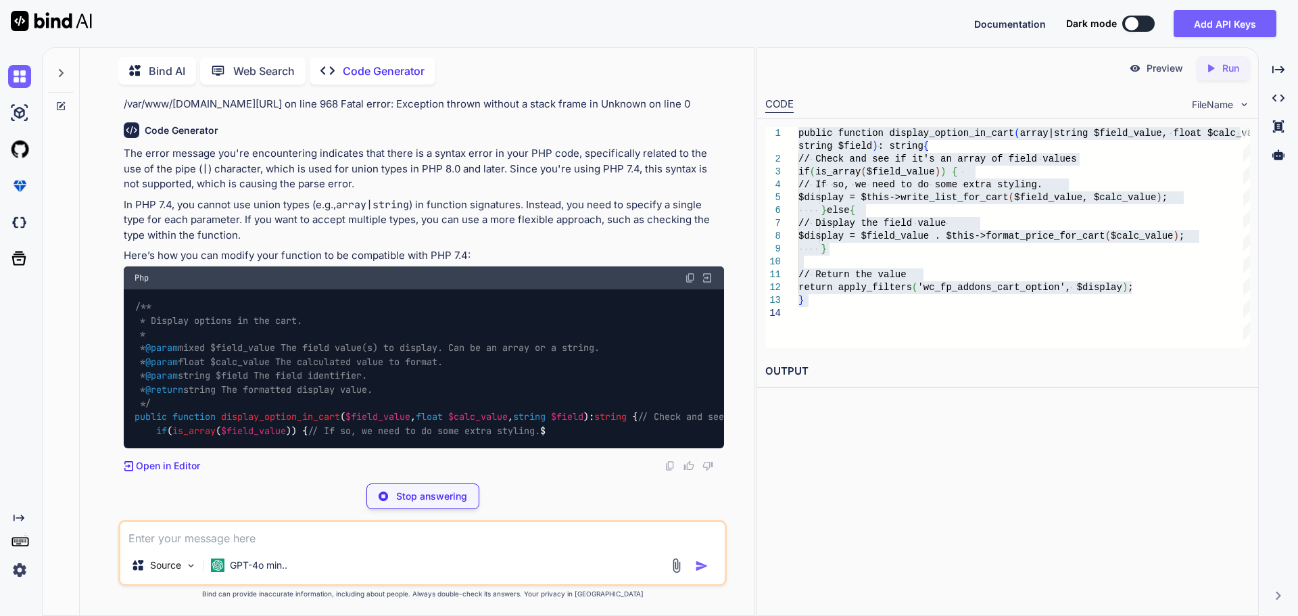
scroll to position [1587, 0]
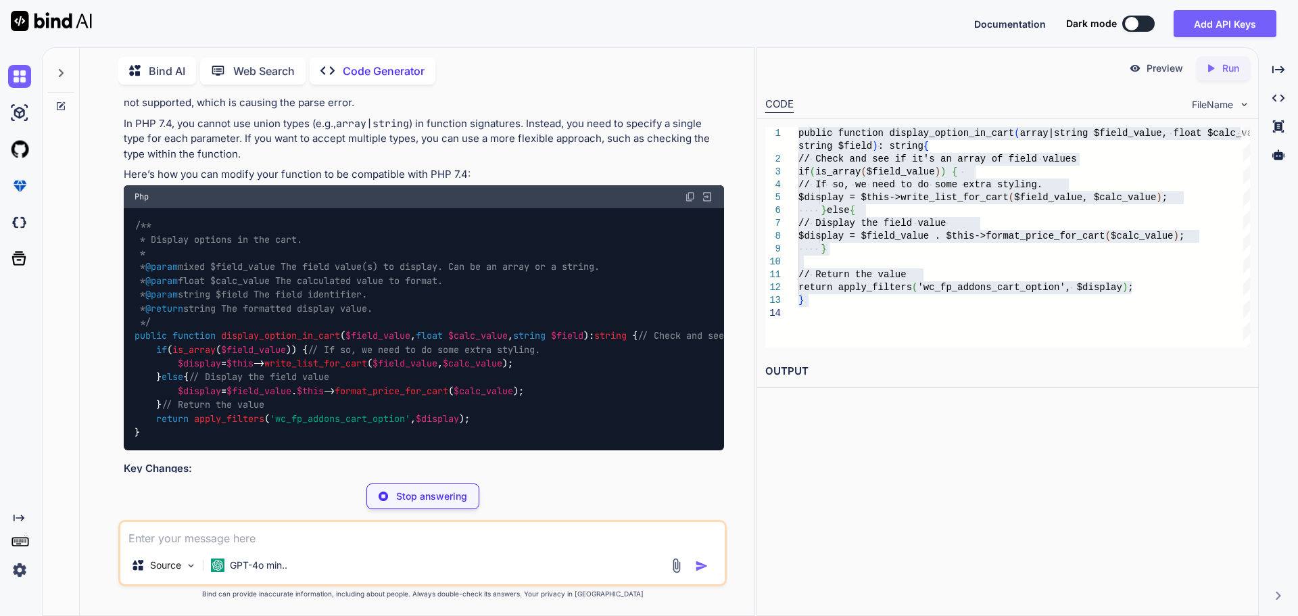
type textarea "x"
type textarea "// Return the value return apply_filters('wc_fp_addons_cart_option', $display);…"
type textarea "x"
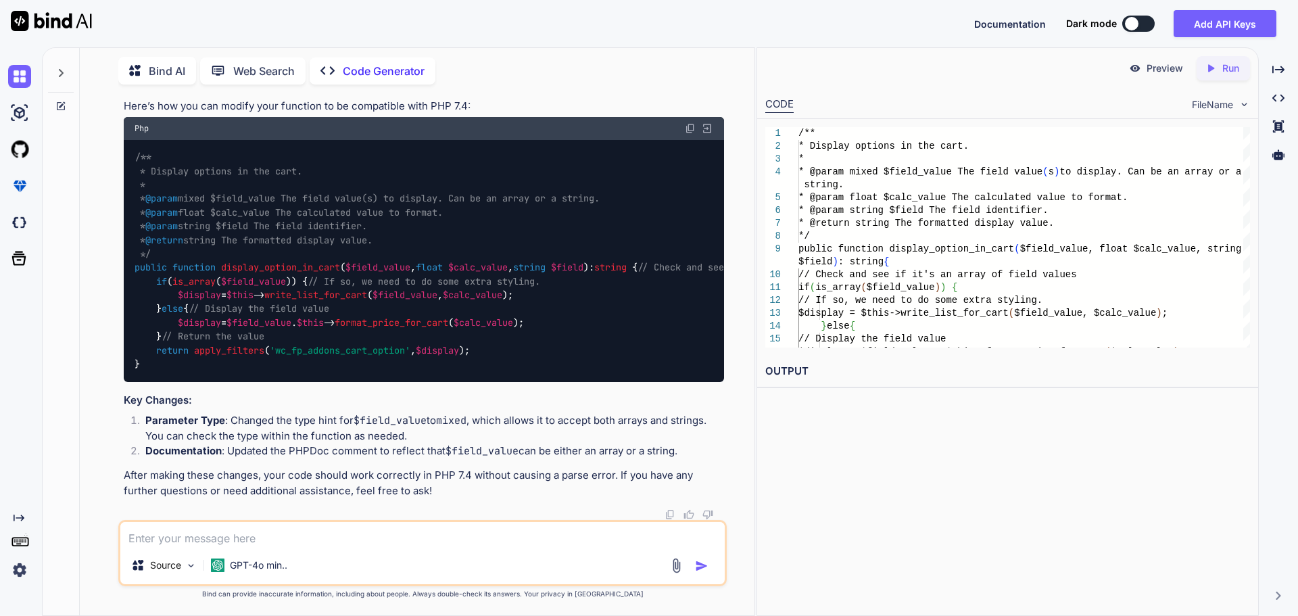
scroll to position [1848, 0]
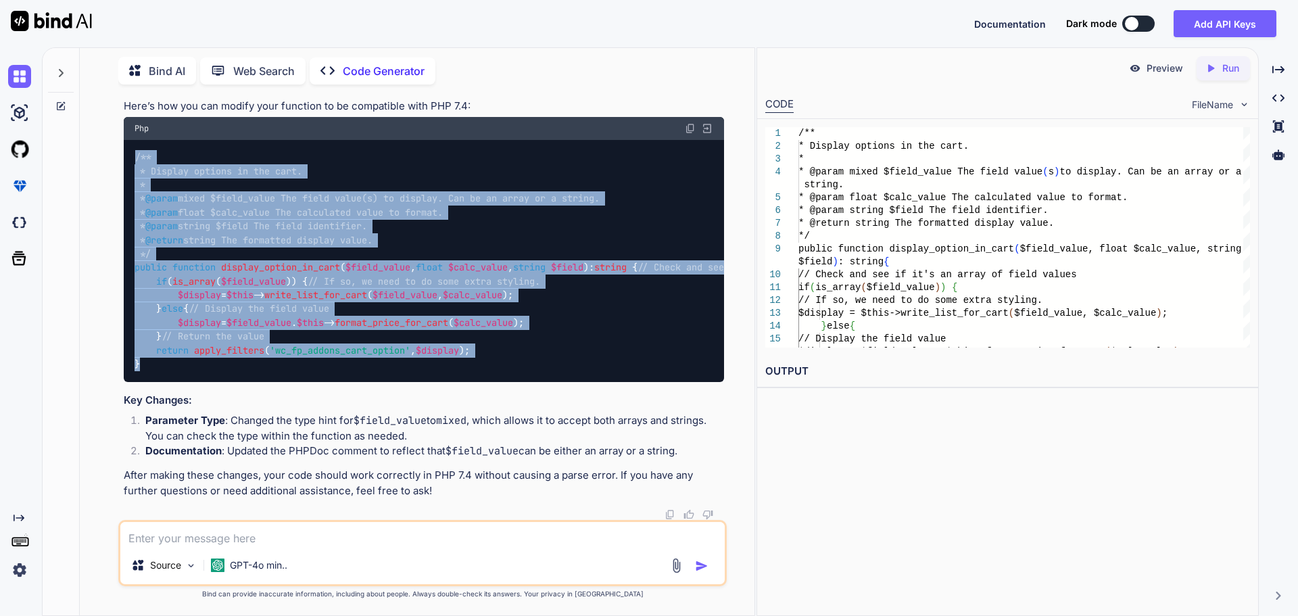
drag, startPoint x: 149, startPoint y: 432, endPoint x: 124, endPoint y: 154, distance: 279.7
click at [124, 154] on div "/** * Display options in the cart. * * @param mixed $field_value The field valu…" at bounding box center [424, 261] width 601 height 242
copy code "/** * Display options in the cart. * * @param mixed $field_value The field valu…"
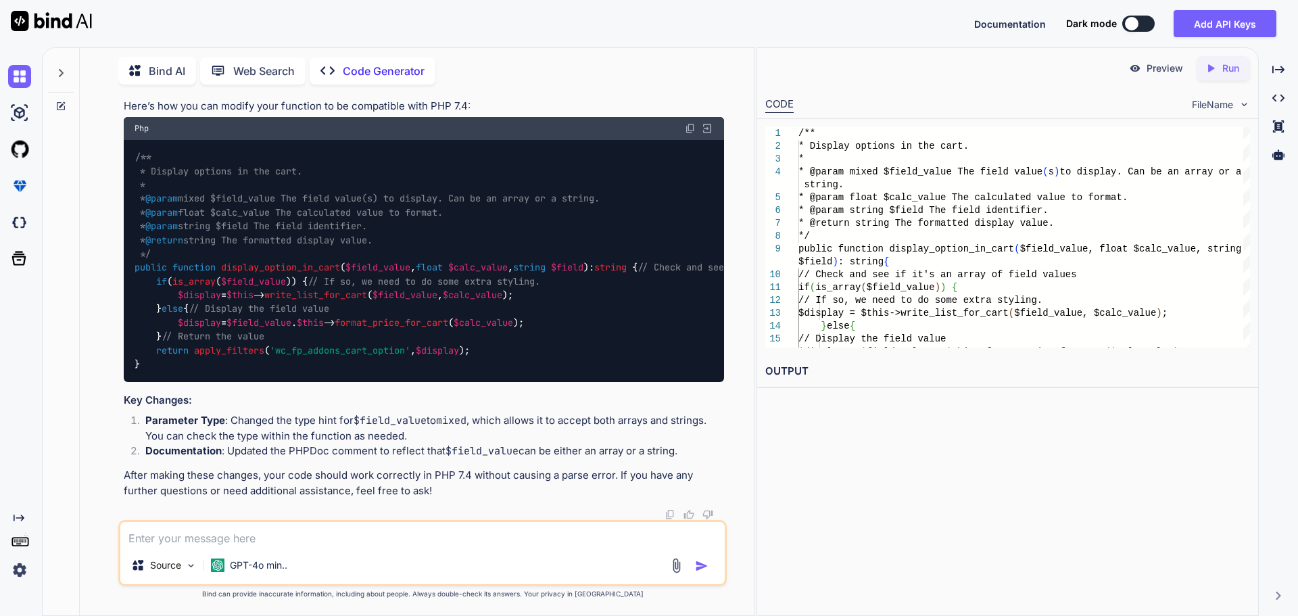
click at [241, 542] on textarea at bounding box center [422, 534] width 605 height 24
type textarea "n"
type textarea "x"
type textarea "no"
type textarea "x"
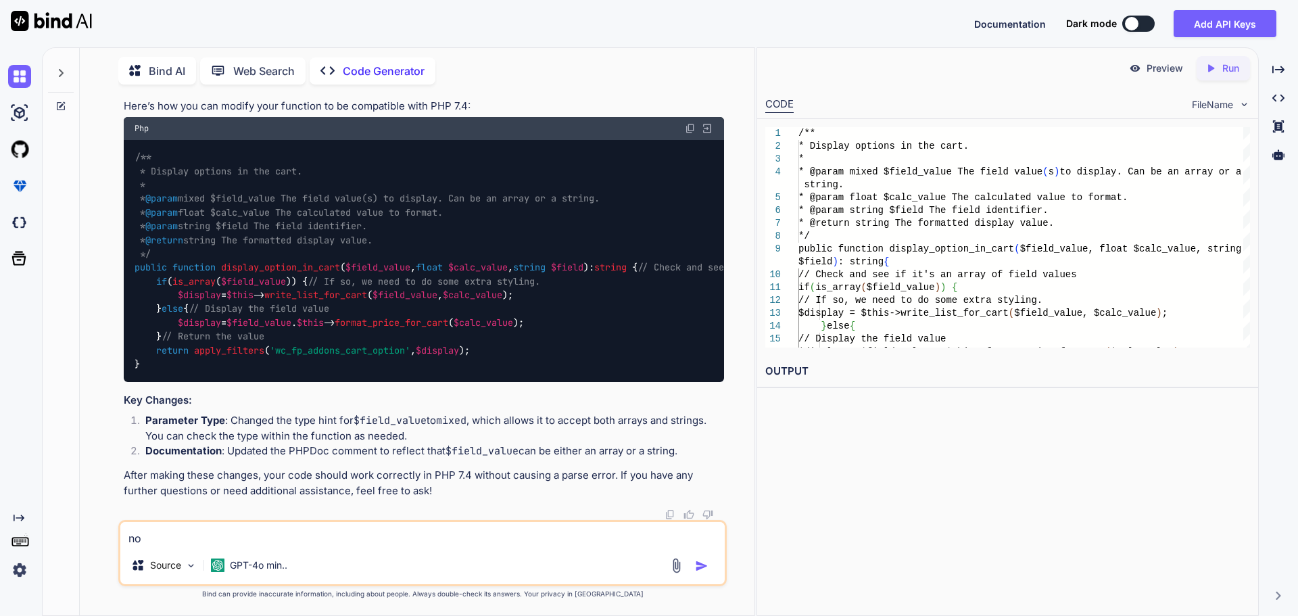
type textarea "now"
type textarea "x"
type textarea "now"
type textarea "x"
type textarea "now i"
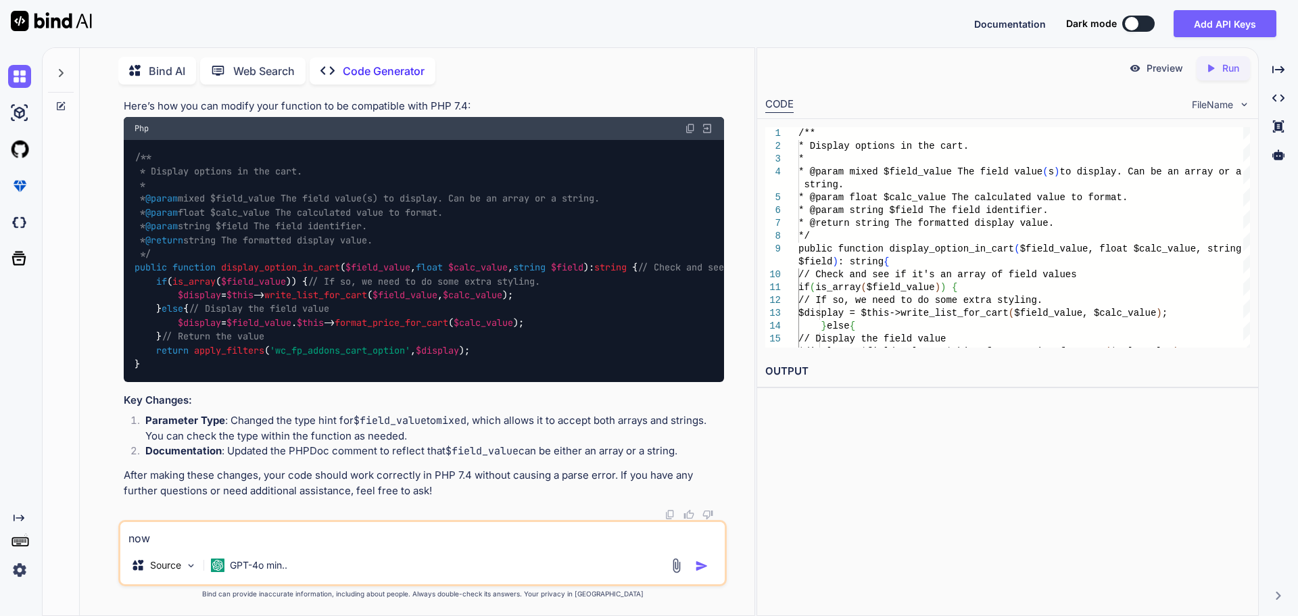
type textarea "x"
type textarea "now i"
type textarea "x"
type textarea "now i g"
type textarea "x"
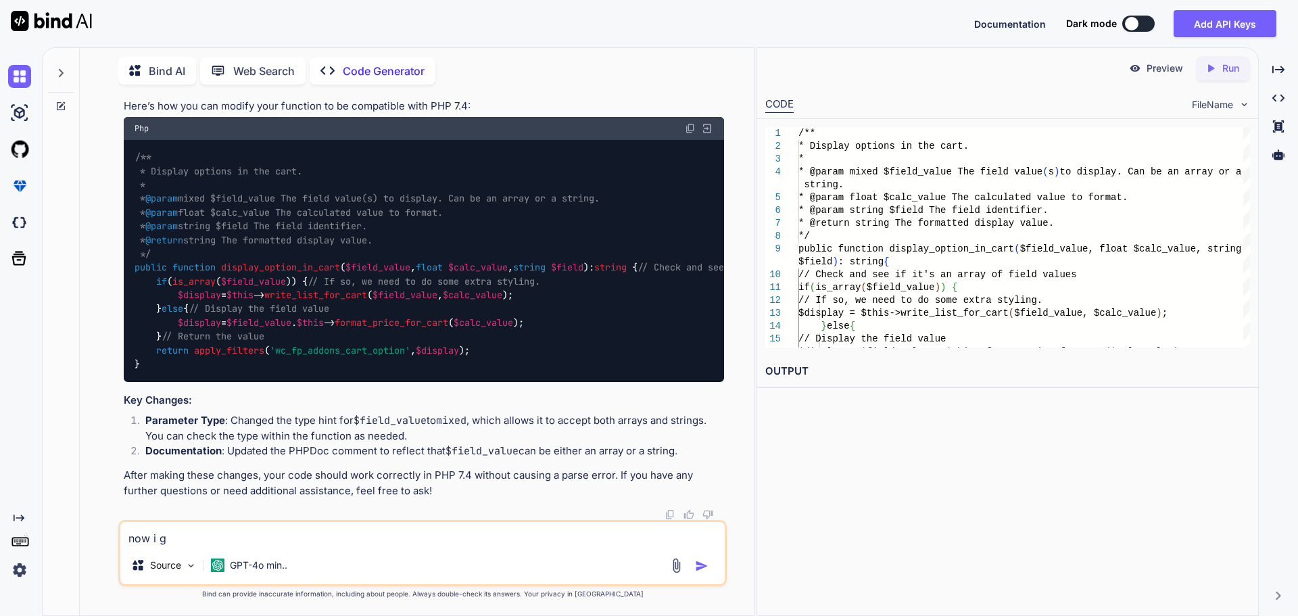
type textarea "now i ge"
type textarea "x"
type textarea "now i get"
type textarea "x"
type textarea "now i get"
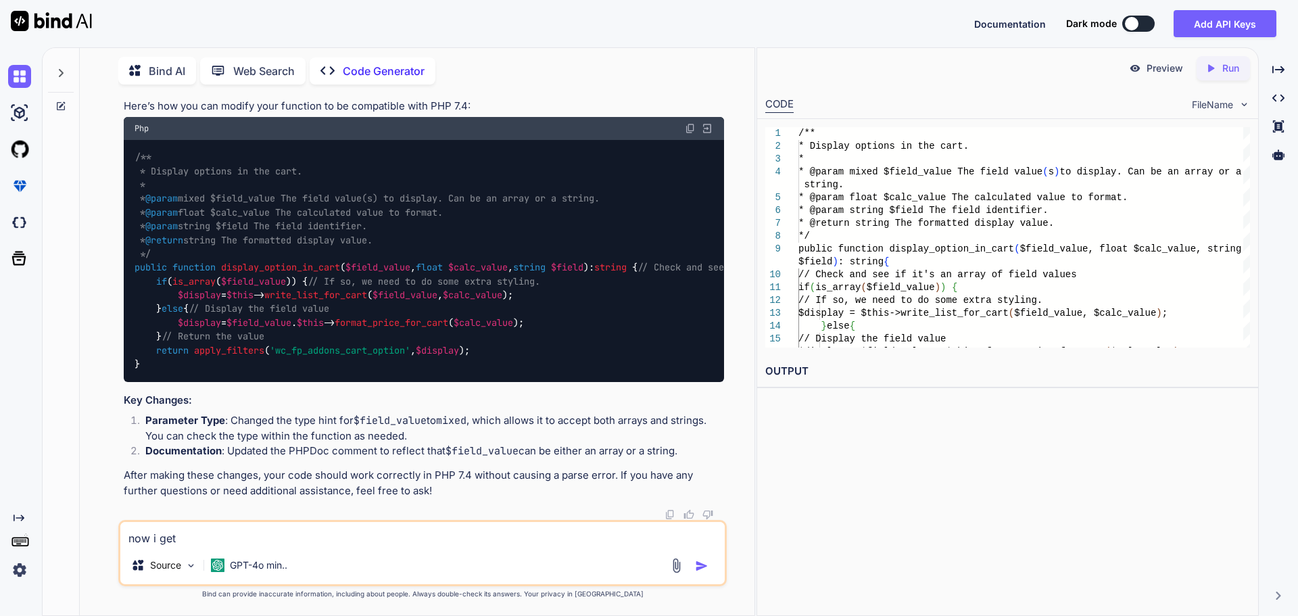
type textarea "x"
type textarea "now i get t"
type textarea "x"
type textarea "now i get th"
type textarea "x"
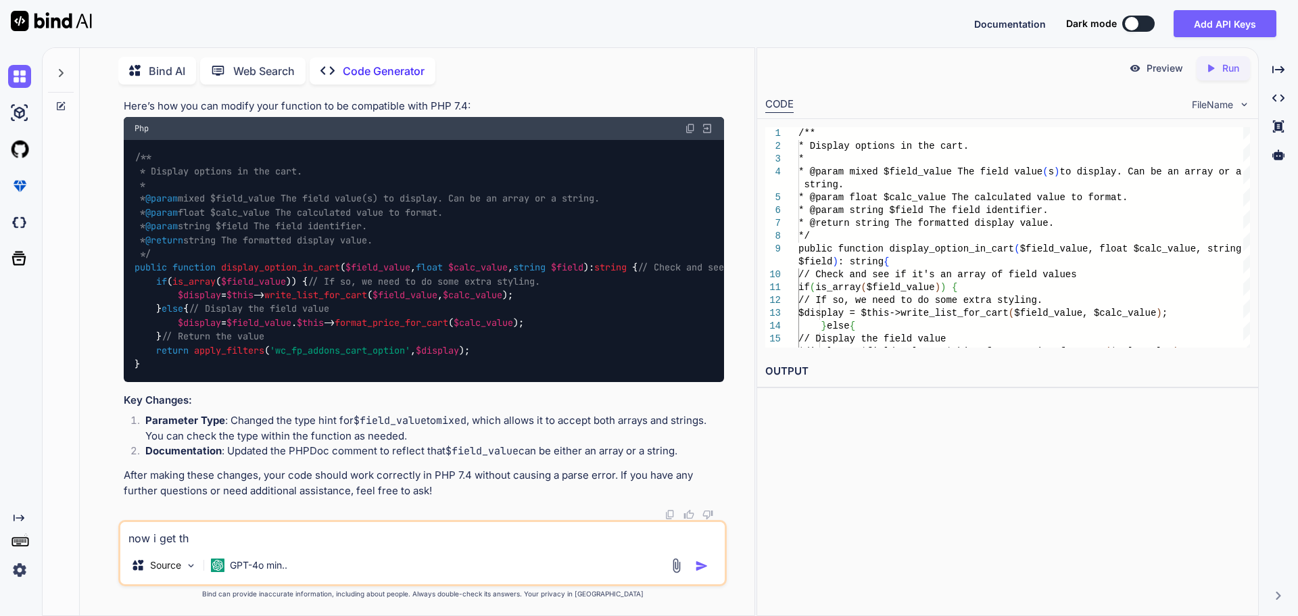
type textarea "now i get thi"
type textarea "x"
type textarea "now i get this"
type textarea "x"
type textarea "now i get this"
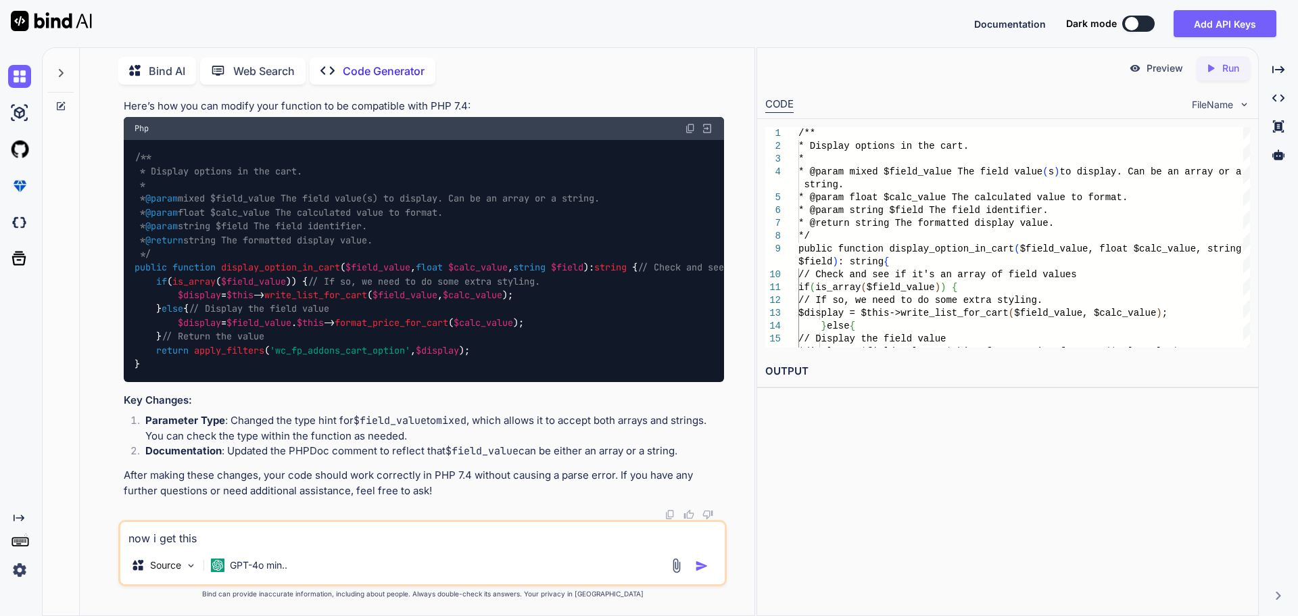
type textarea "x"
type textarea "now i get this e"
type textarea "x"
type textarea "now i get this er"
type textarea "x"
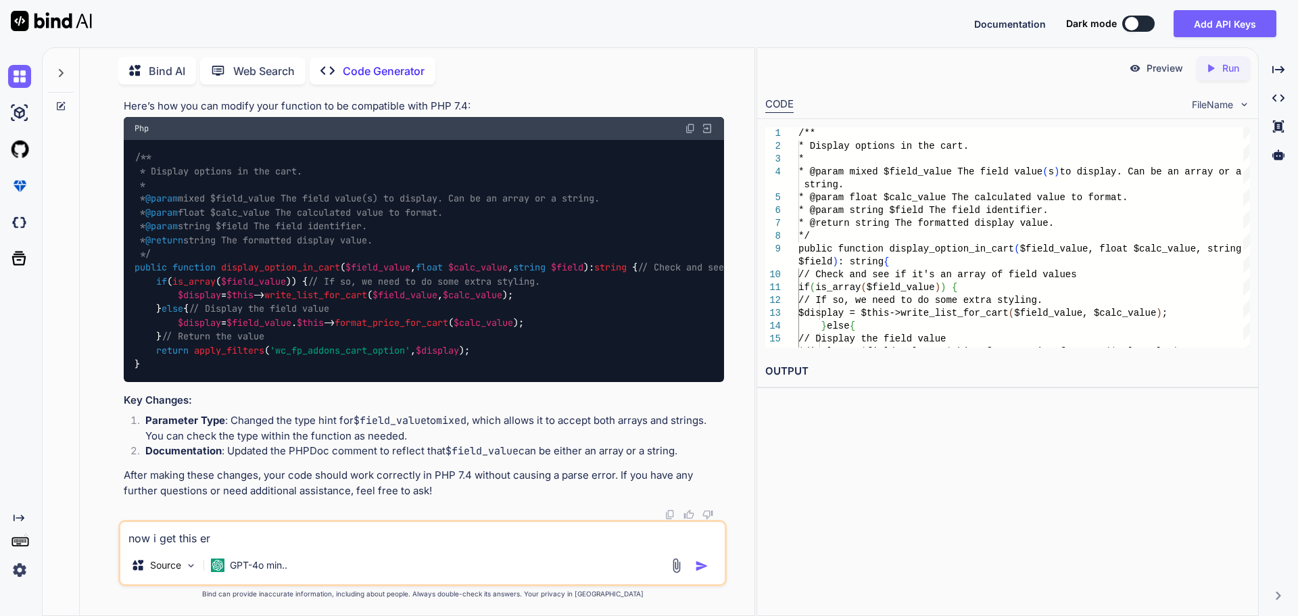
type textarea "now i get this err"
type textarea "x"
type textarea "now i get this erro"
type textarea "x"
type textarea "now i get this error"
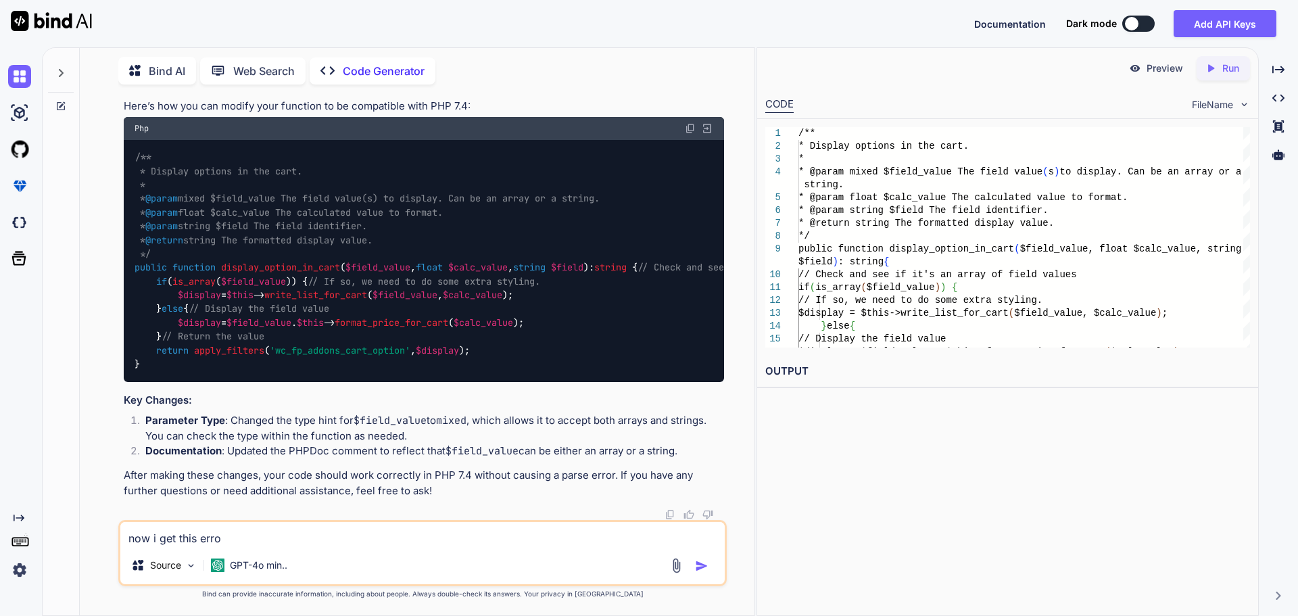
type textarea "x"
type textarea "now i get this error:"
type textarea "x"
type textarea "now i get this error:"
type textarea "x"
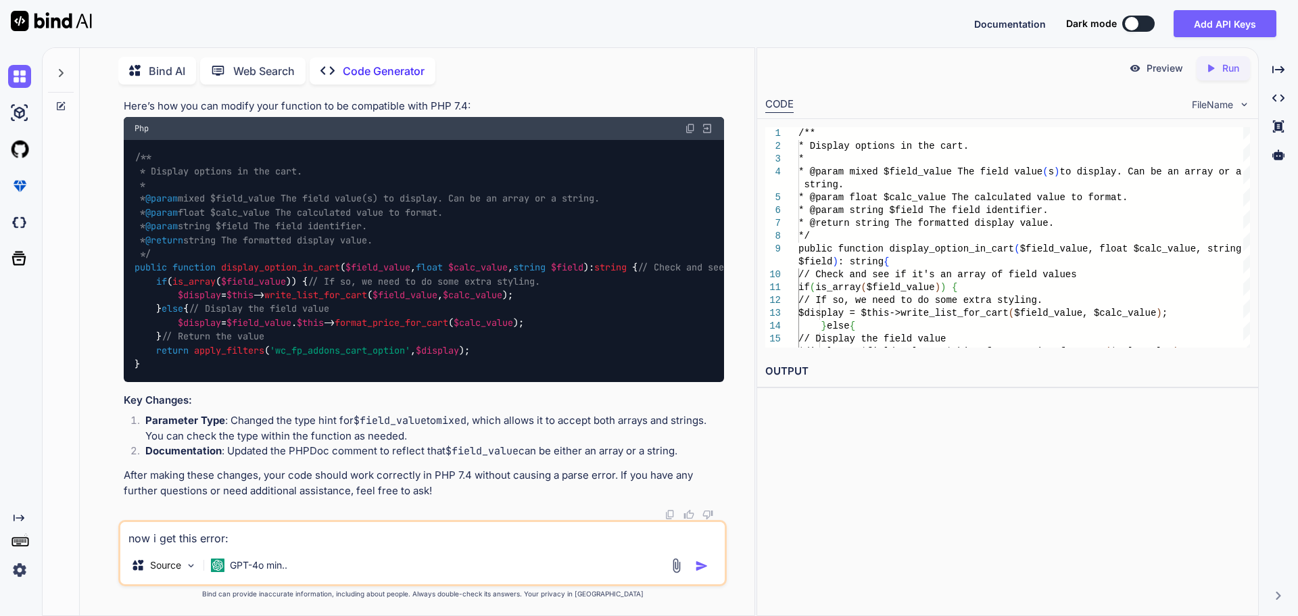
paste textarea "Parse error: syntax error, unexpected '|', expecting variable (T_VARIABLE) in /…"
type textarea "now i get this error: Parse error: syntax error, unexpected '|', expecting vari…"
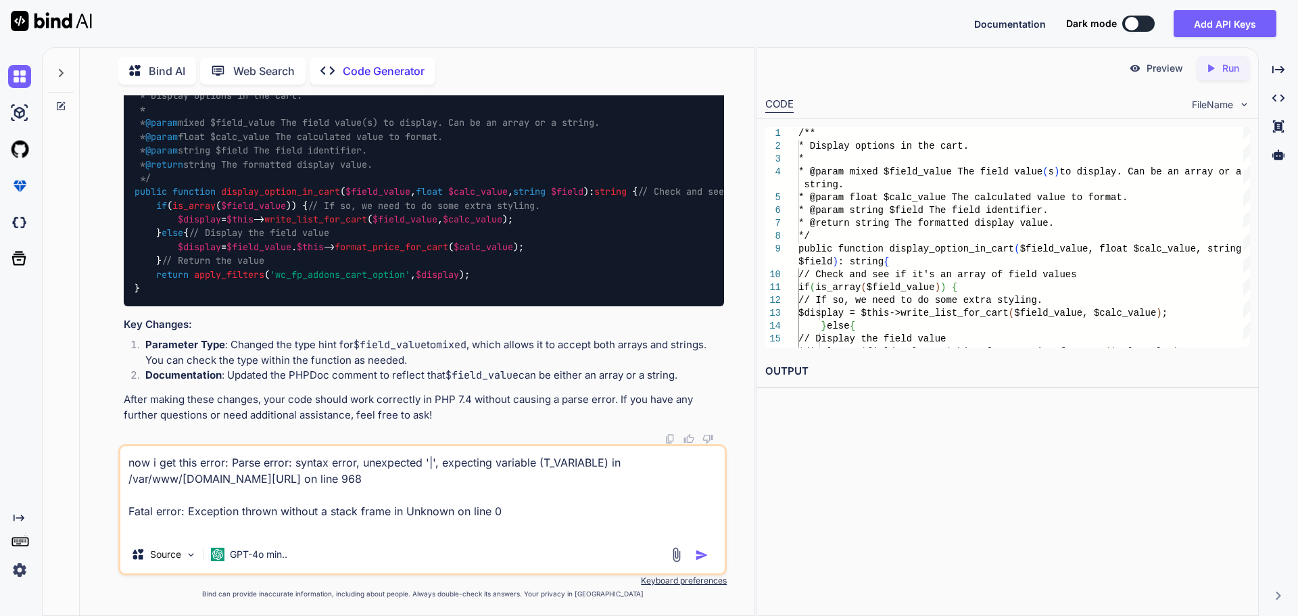
type textarea "x"
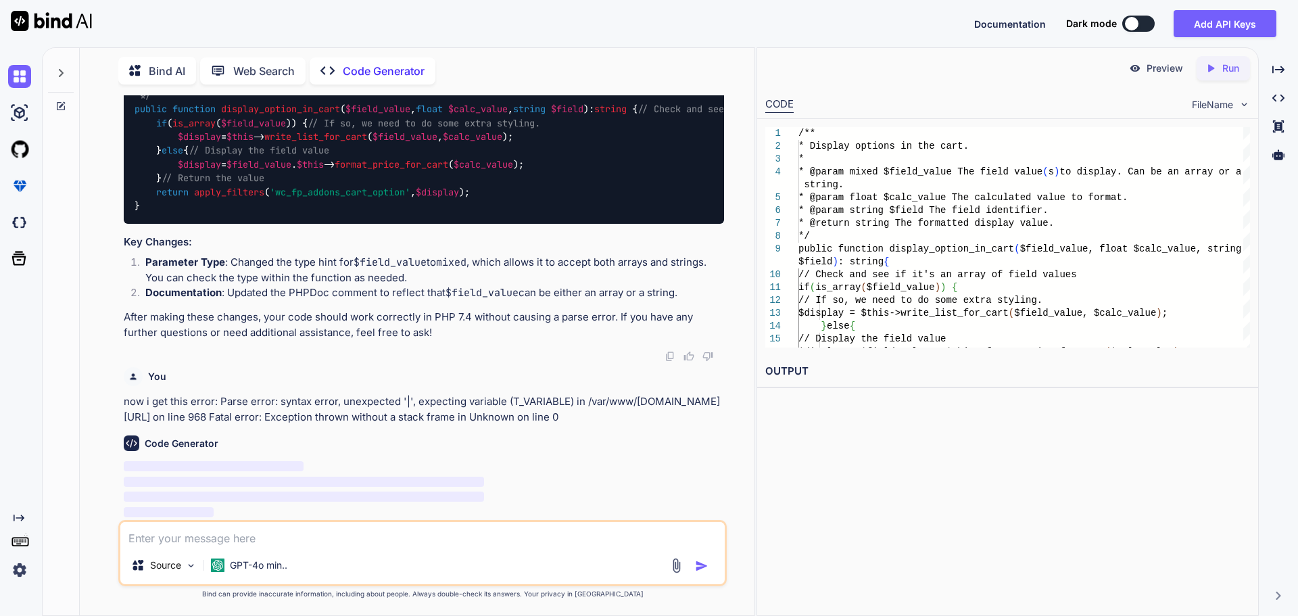
scroll to position [2089, 0]
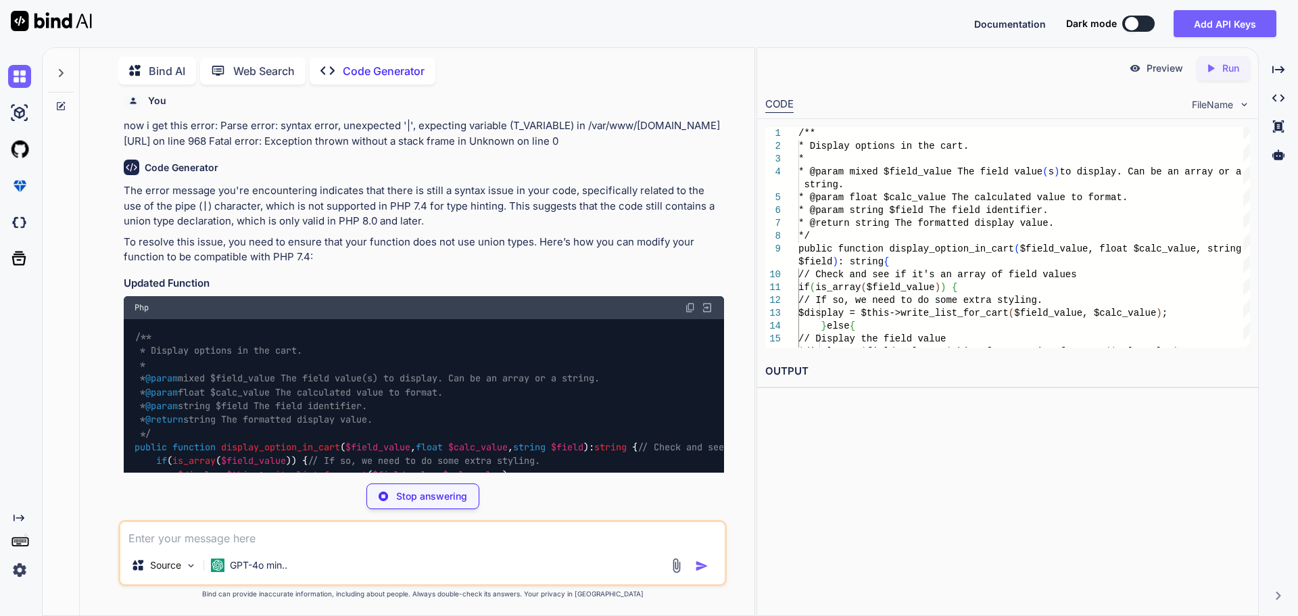
type textarea "x"
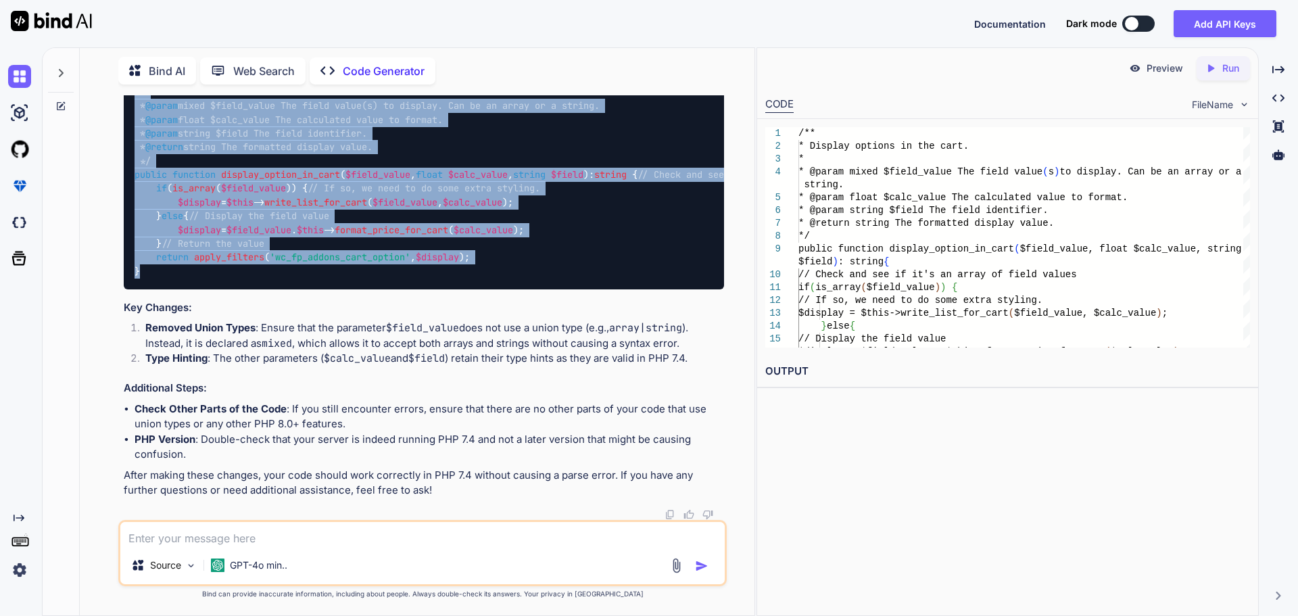
scroll to position [2495, 0]
drag, startPoint x: 151, startPoint y: 351, endPoint x: 130, endPoint y: 202, distance: 150.3
click at [130, 202] on div "/** * Display options in the cart. * * @param mixed $field_value The field valu…" at bounding box center [424, 168] width 601 height 242
copy code "/** * Display options in the cart. * * @param mixed $field_value The field valu…"
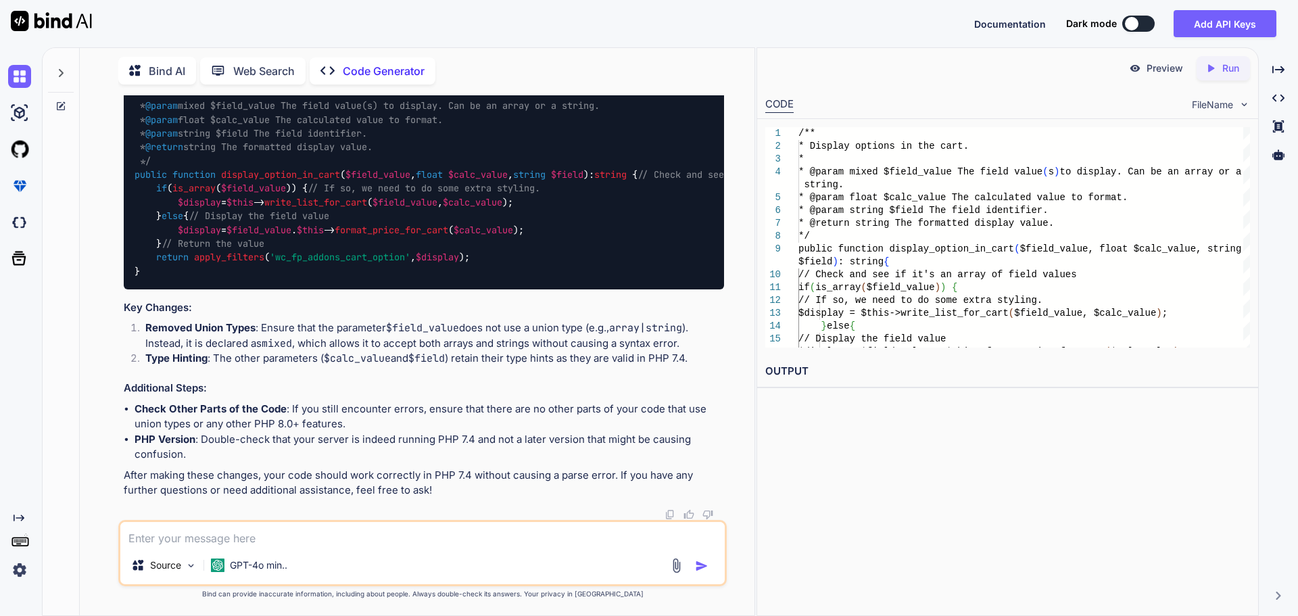
click at [180, 536] on textarea at bounding box center [422, 534] width 605 height 24
type textarea "i"
type textarea "x"
type textarea "in"
type textarea "x"
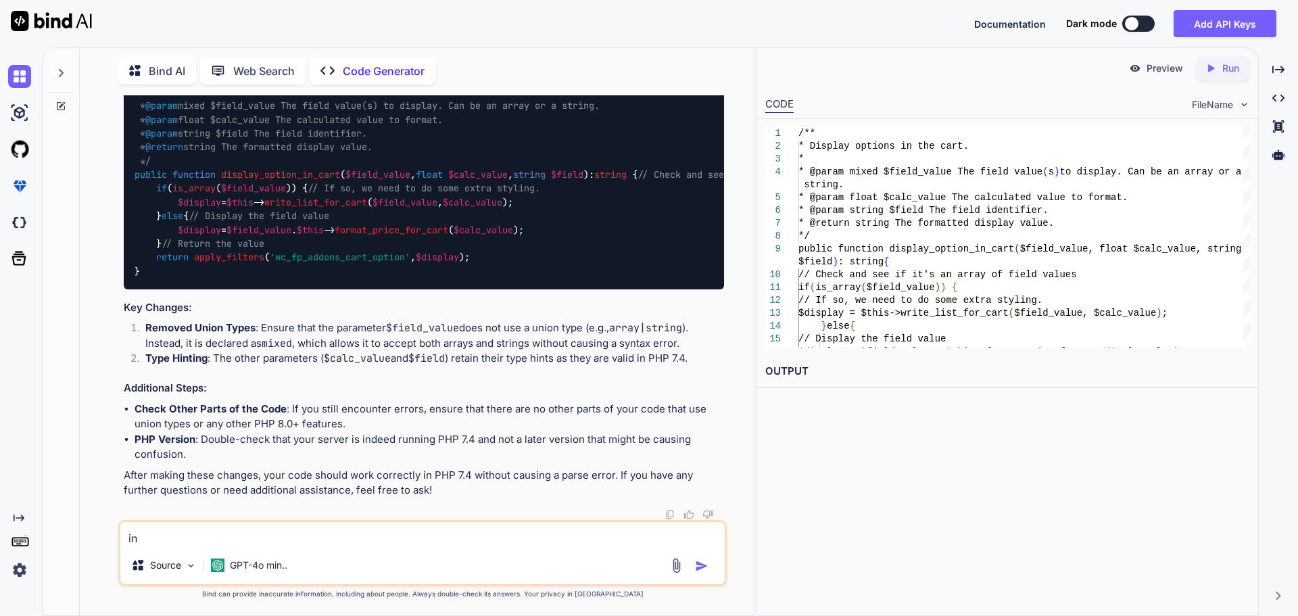
type textarea "in"
type textarea "x"
type textarea "in t"
type textarea "x"
type textarea "in th"
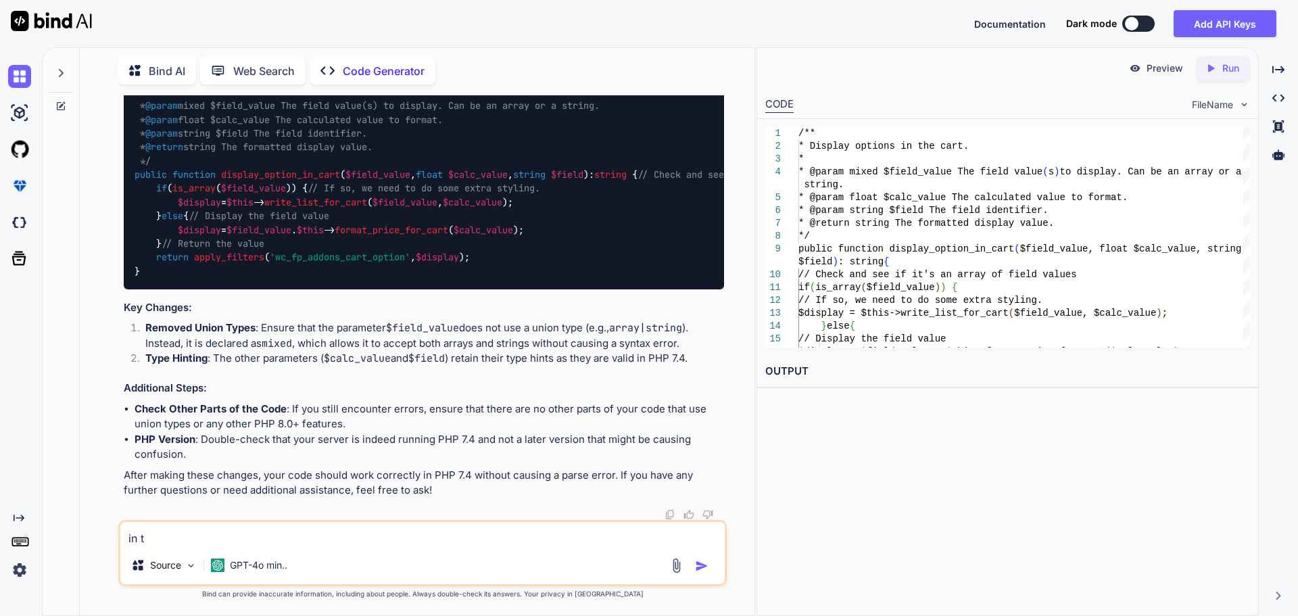
type textarea "x"
type textarea "in t"
type textarea "x"
type textarea "in"
type textarea "x"
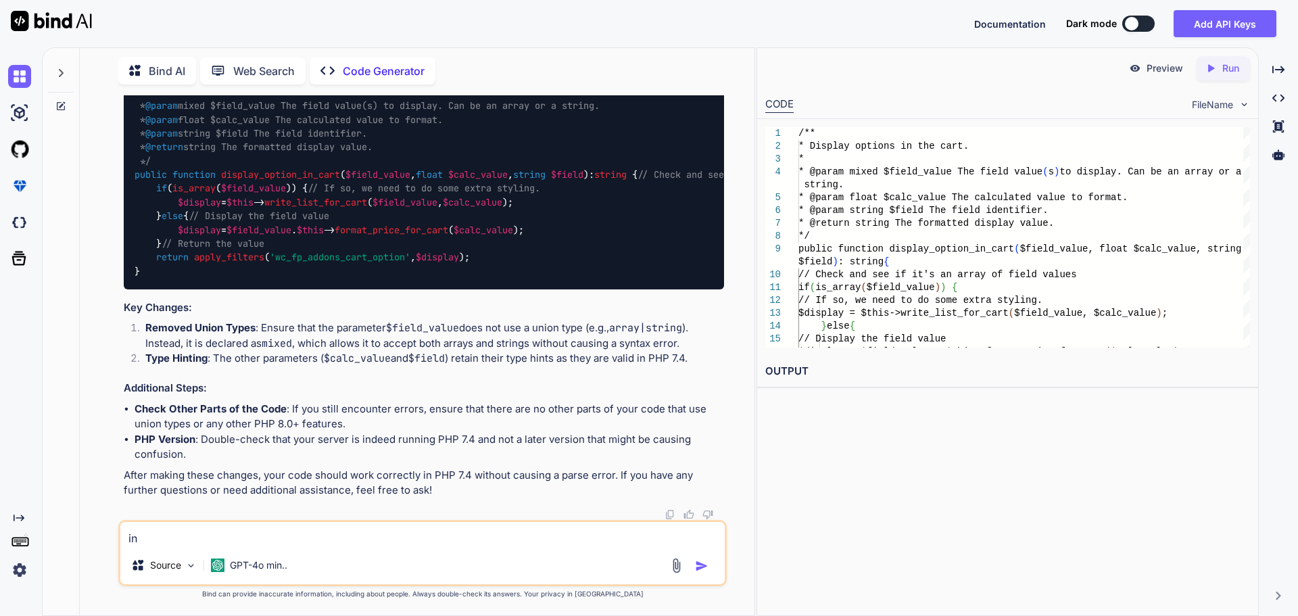
type textarea "in h"
type textarea "x"
type textarea "in"
type textarea "x"
type textarea "in t"
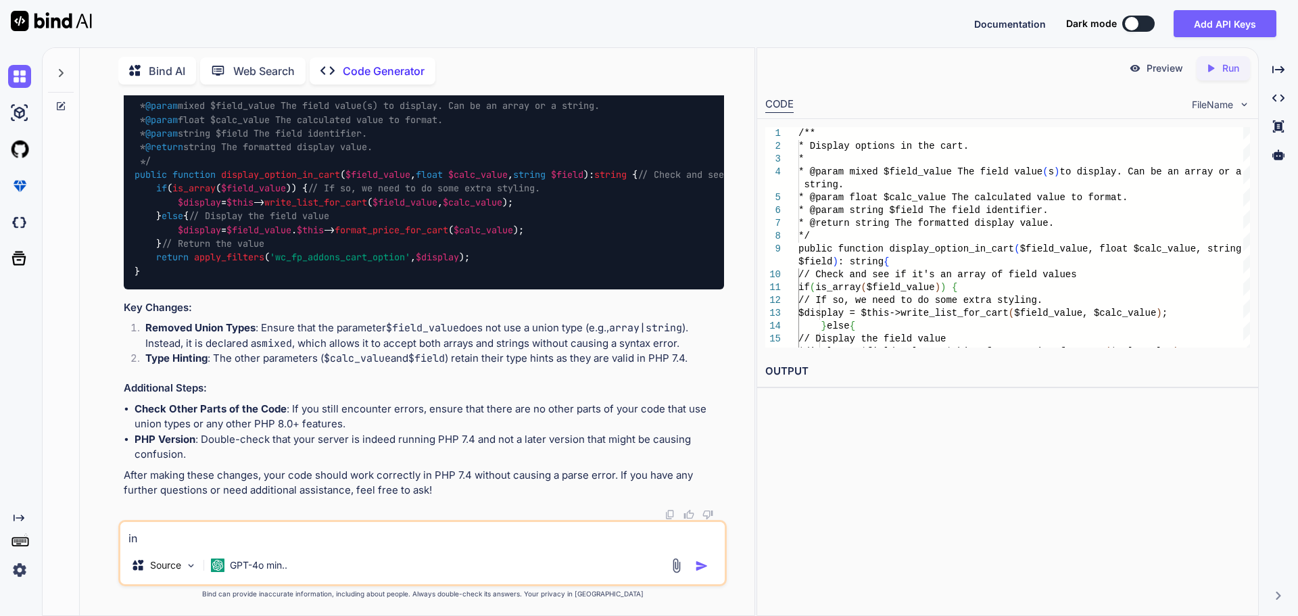
type textarea "x"
type textarea "in th"
type textarea "x"
type textarea "in thi"
type textarea "x"
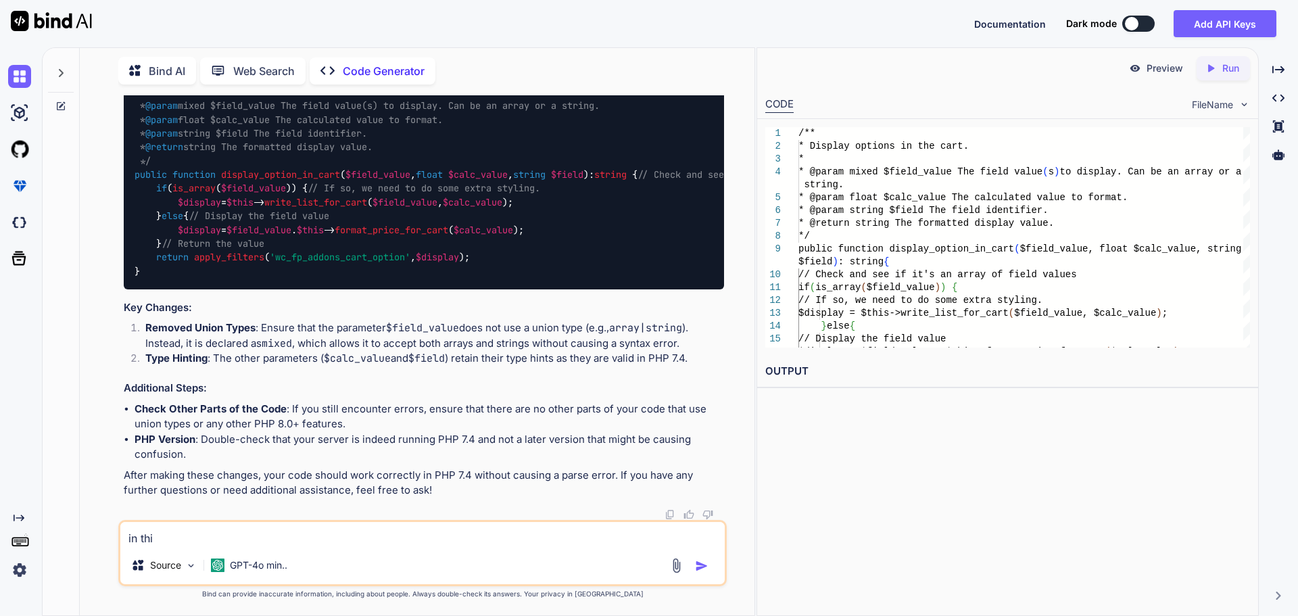
type textarea "in this"
type textarea "x"
type textarea "in this"
type textarea "x"
type textarea "in this c"
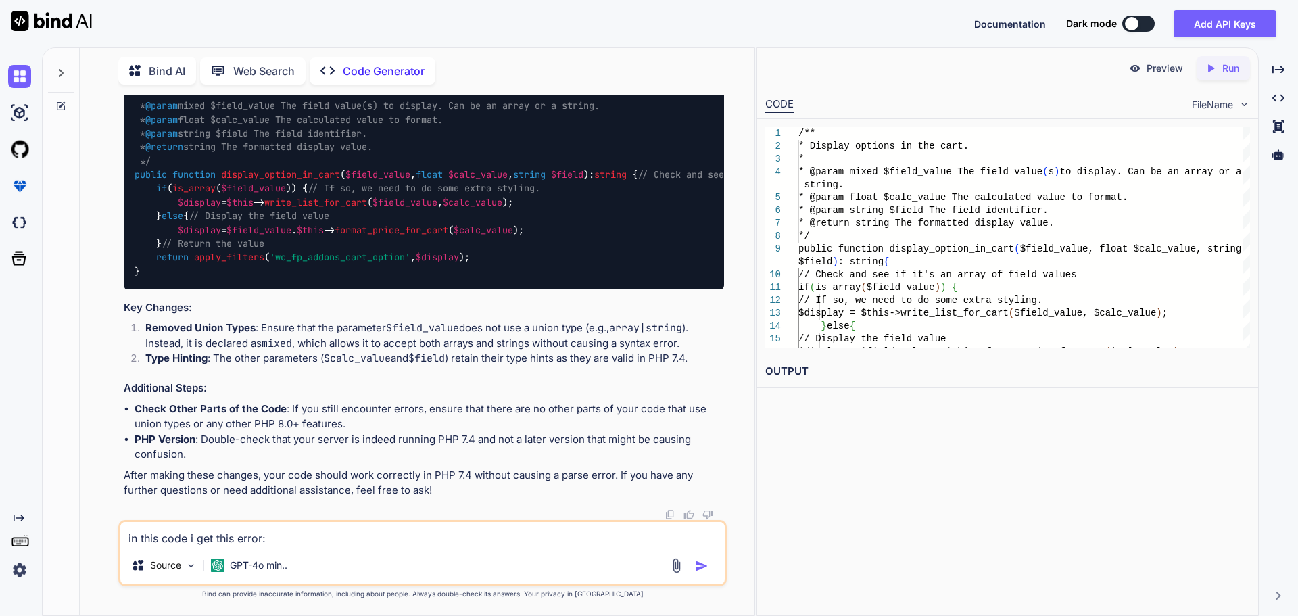
click at [290, 534] on textarea "in this code i get this error:" at bounding box center [422, 534] width 605 height 24
paste textarea "Parse error: syntax error, unexpected '|', expecting variable (T_VARIABLE) in /…"
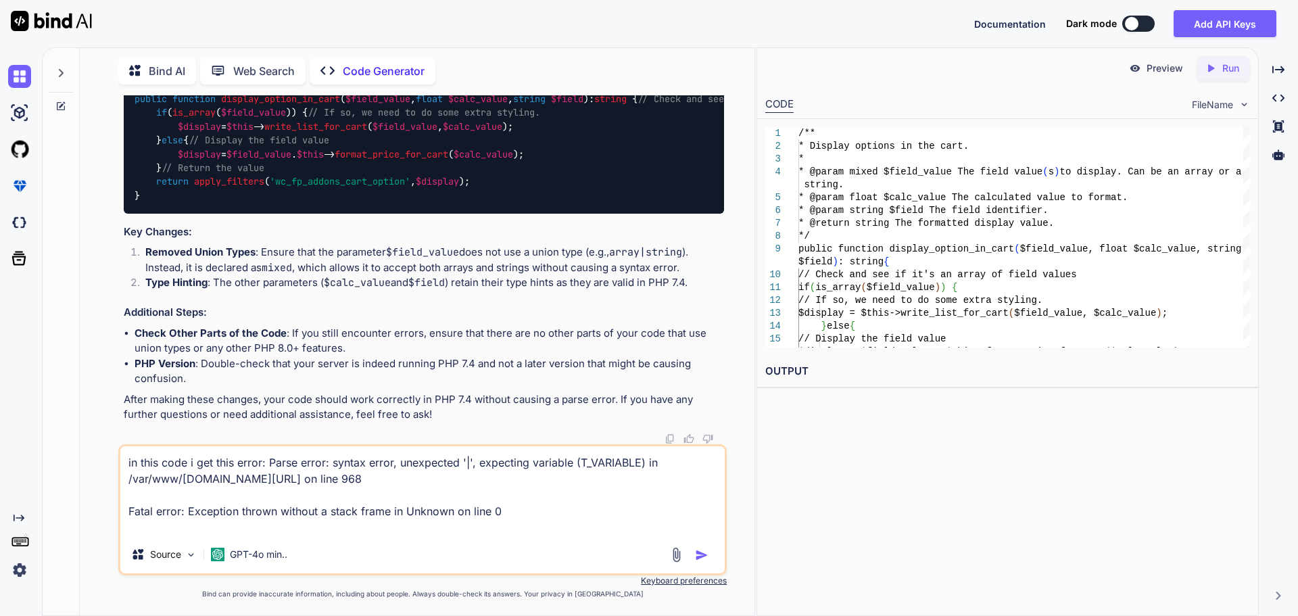
drag, startPoint x: 268, startPoint y: 462, endPoint x: 575, endPoint y: 541, distance: 317.1
click at [575, 541] on div "in this code i get this error: Parse error: syntax error, unexpected '|', expec…" at bounding box center [422, 509] width 609 height 131
click at [555, 534] on textarea "in this code i get this error: Parse error: syntax error, unexpected '|', expec…" at bounding box center [422, 490] width 605 height 89
drag, startPoint x: 537, startPoint y: 530, endPoint x: 271, endPoint y: 464, distance: 273.8
click at [271, 464] on textarea "in this code i get this error: Parse error: syntax error, unexpected '|', expec…" at bounding box center [422, 490] width 605 height 89
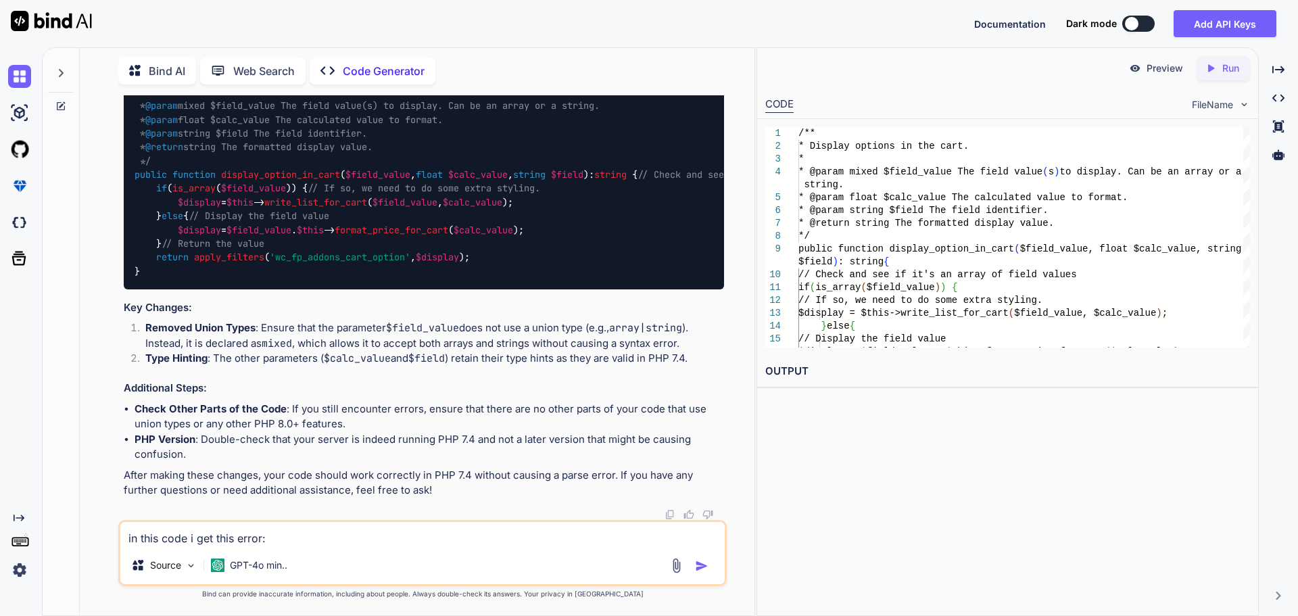
drag, startPoint x: 272, startPoint y: 539, endPoint x: 162, endPoint y: 537, distance: 109.6
click at [162, 538] on textarea "in this code i get this error:" at bounding box center [422, 534] width 605 height 24
click at [209, 539] on textarea "in this this error in this code" at bounding box center [422, 534] width 605 height 24
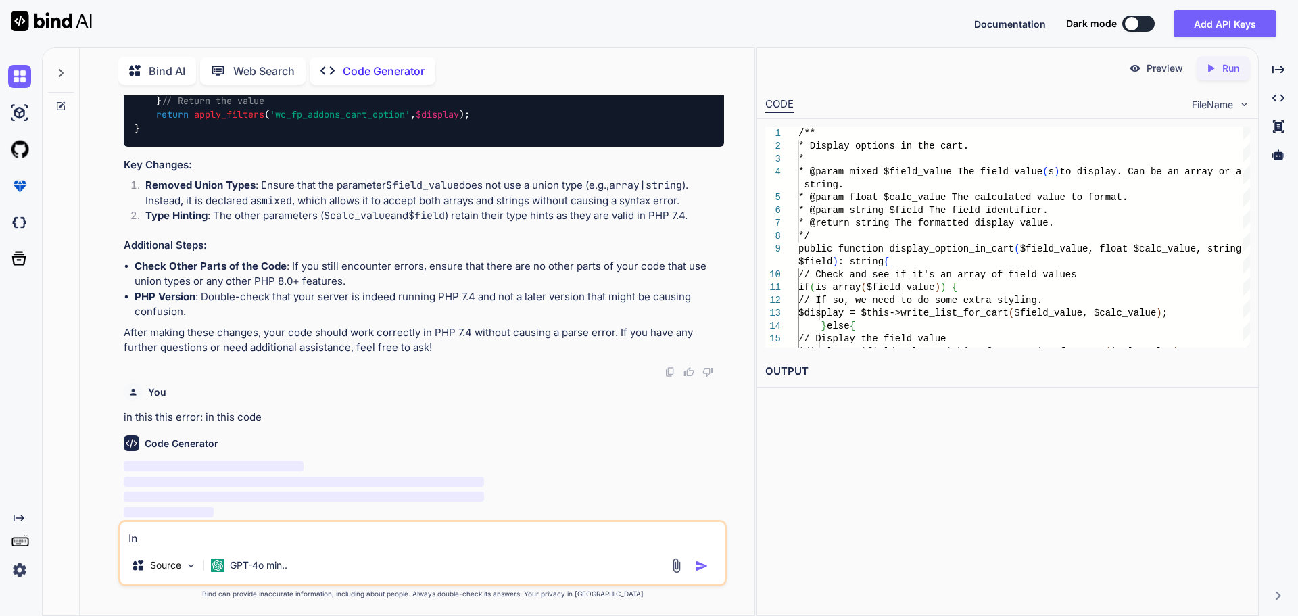
scroll to position [2849, 0]
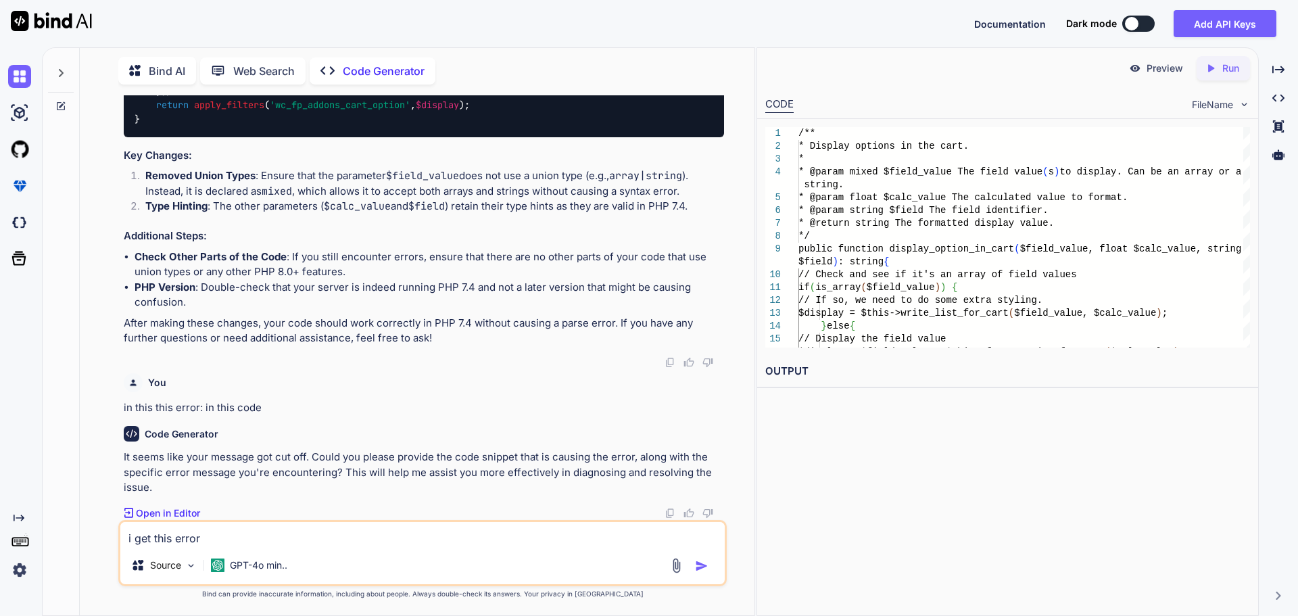
paste textarea "Parse error: syntax error, unexpected '|', expecting variable (T_VARIABLE) in /…"
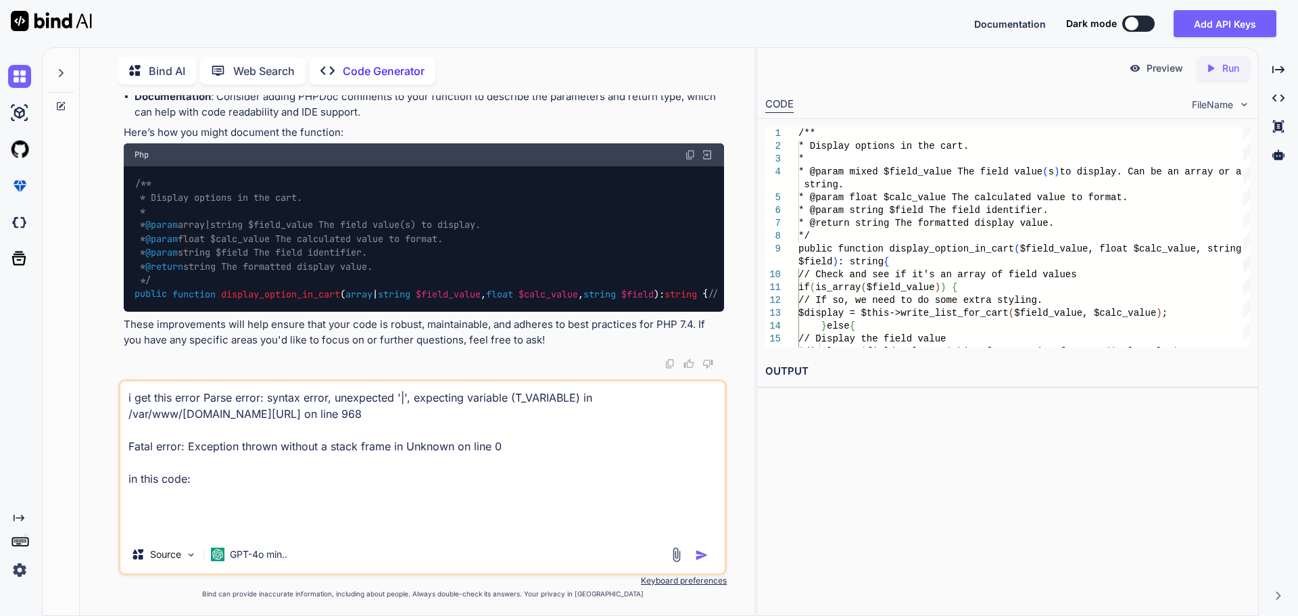
click at [206, 513] on textarea "i get this error Parse error: syntax error, unexpected '|', expecting variable …" at bounding box center [422, 458] width 605 height 154
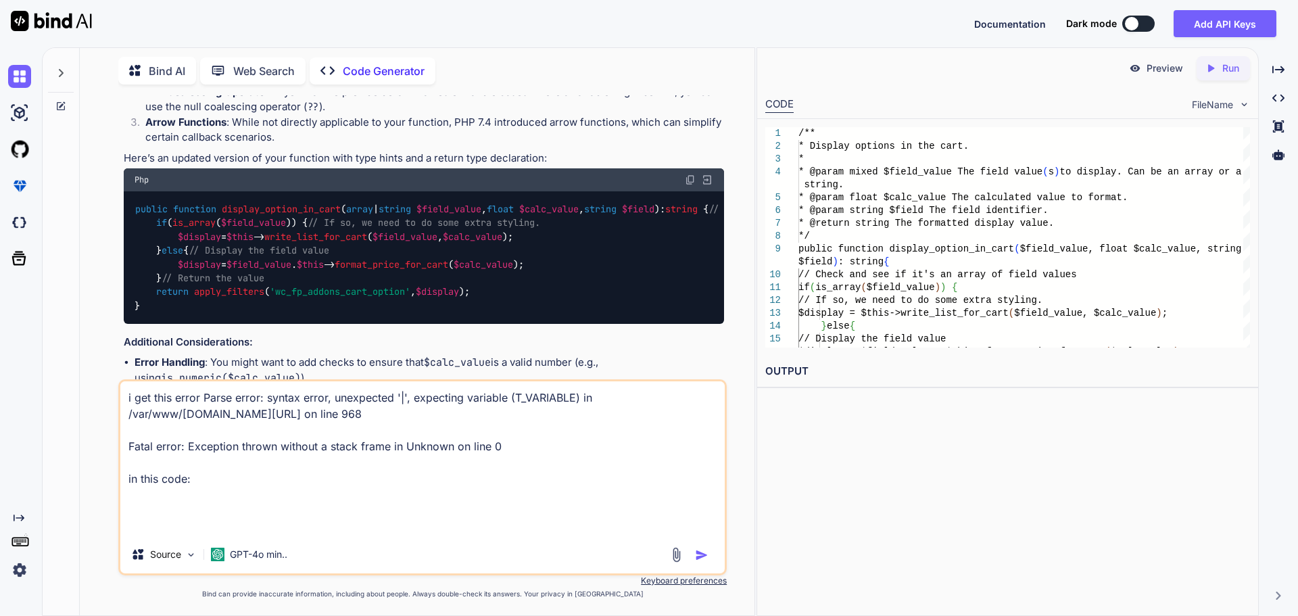
scroll to position [888, 0]
click at [204, 523] on textarea "i get this error Parse error: syntax error, unexpected '|', expecting variable …" at bounding box center [422, 458] width 605 height 154
paste textarea "<?php /** * WooCommerce Formidable Forms Product Add-ons * * @package WC-formid…"
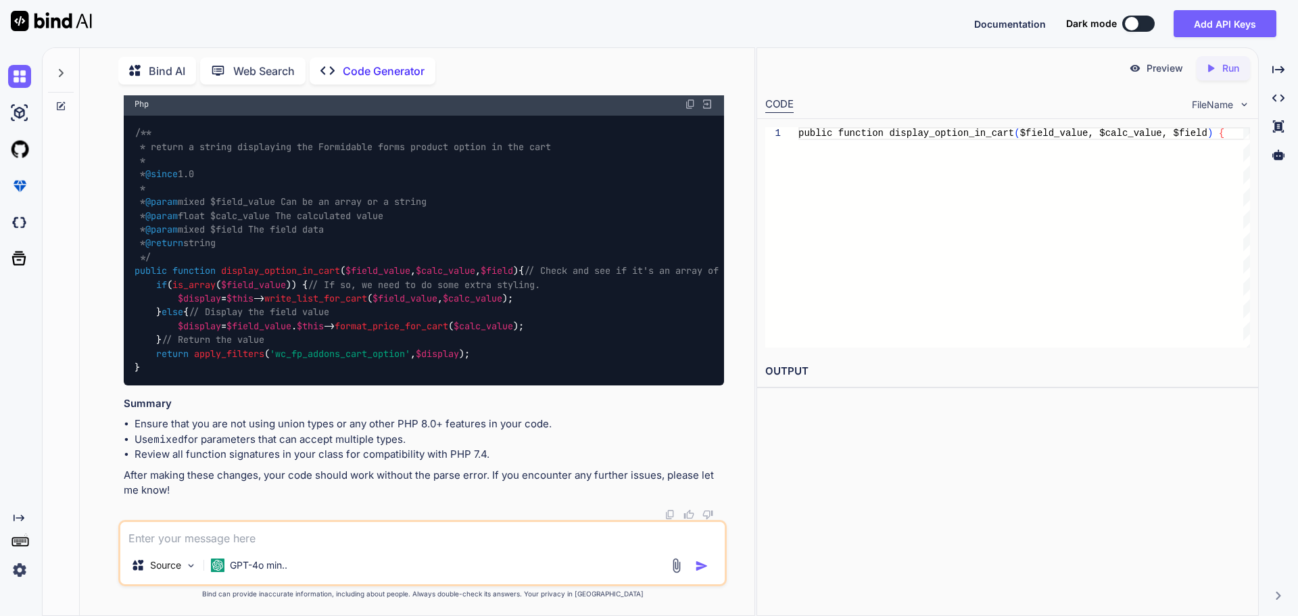
scroll to position [7692, 0]
click at [489, 256] on div "/** * return a string displaying the Formidable forms product option in the car…" at bounding box center [424, 251] width 601 height 270
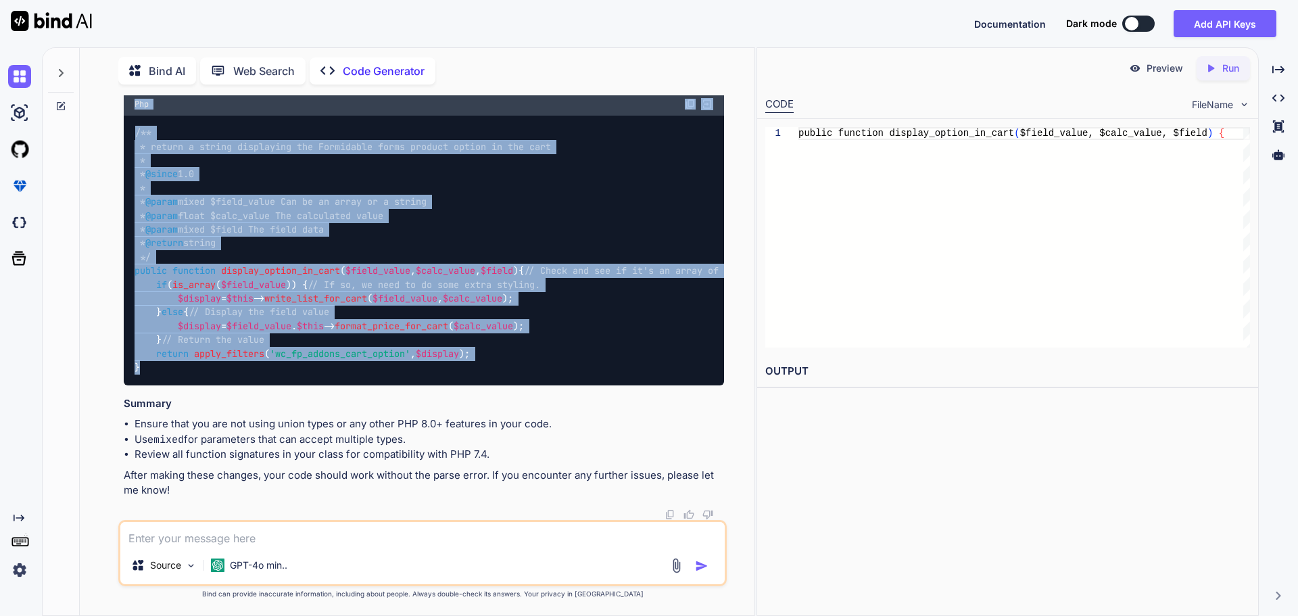
scroll to position [7681, 0]
drag, startPoint x: 158, startPoint y: 373, endPoint x: 129, endPoint y: 203, distance: 172.9
click at [129, 203] on div "/** * return a string displaying the Formidable forms product option in the car…" at bounding box center [424, 251] width 601 height 270
copy code "/** * return a string displaying the Formidable forms product option in the car…"
click at [398, 263] on div "/** * return a string displaying the Formidable forms product option in the car…" at bounding box center [424, 251] width 601 height 270
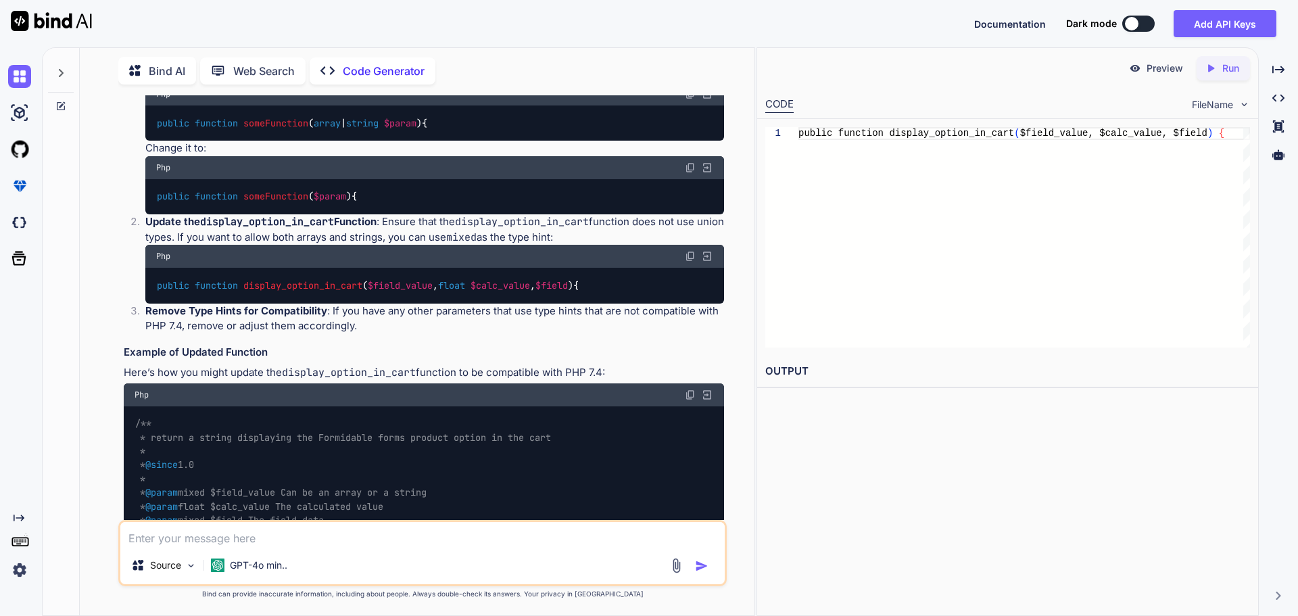
scroll to position [7208, 0]
